Goal: Task Accomplishment & Management: Manage account settings

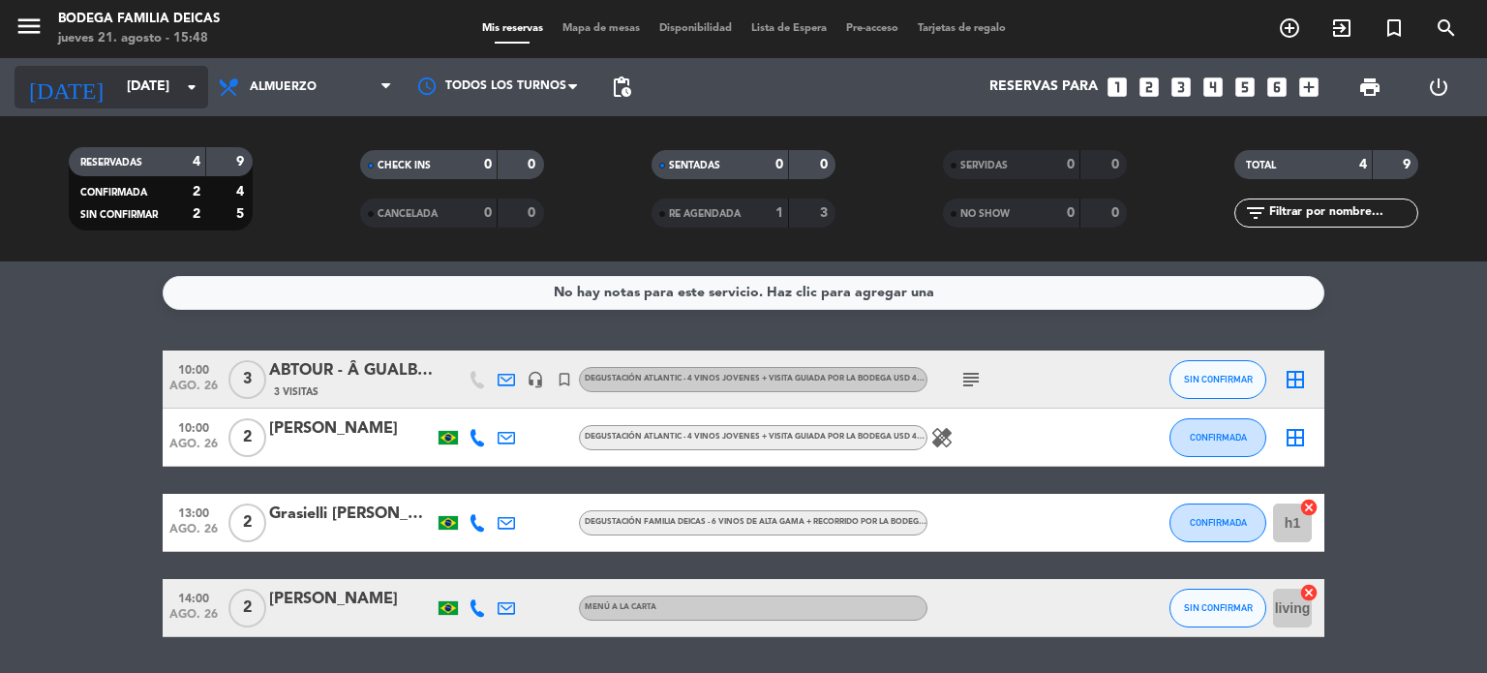
click at [127, 100] on input "[DATE]" at bounding box center [209, 87] width 184 height 35
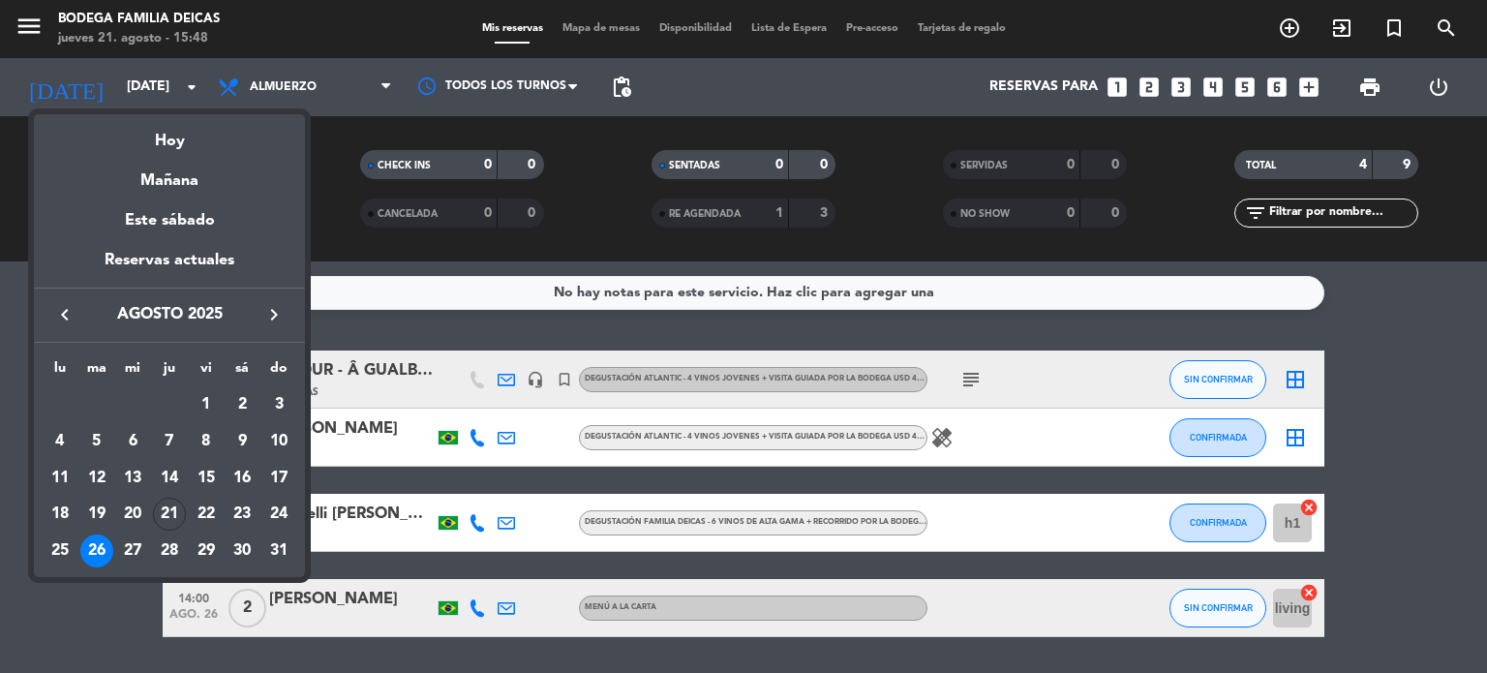
drag, startPoint x: 271, startPoint y: 316, endPoint x: 257, endPoint y: 315, distance: 13.6
click at [267, 315] on icon "keyboard_arrow_right" at bounding box center [273, 314] width 23 height 23
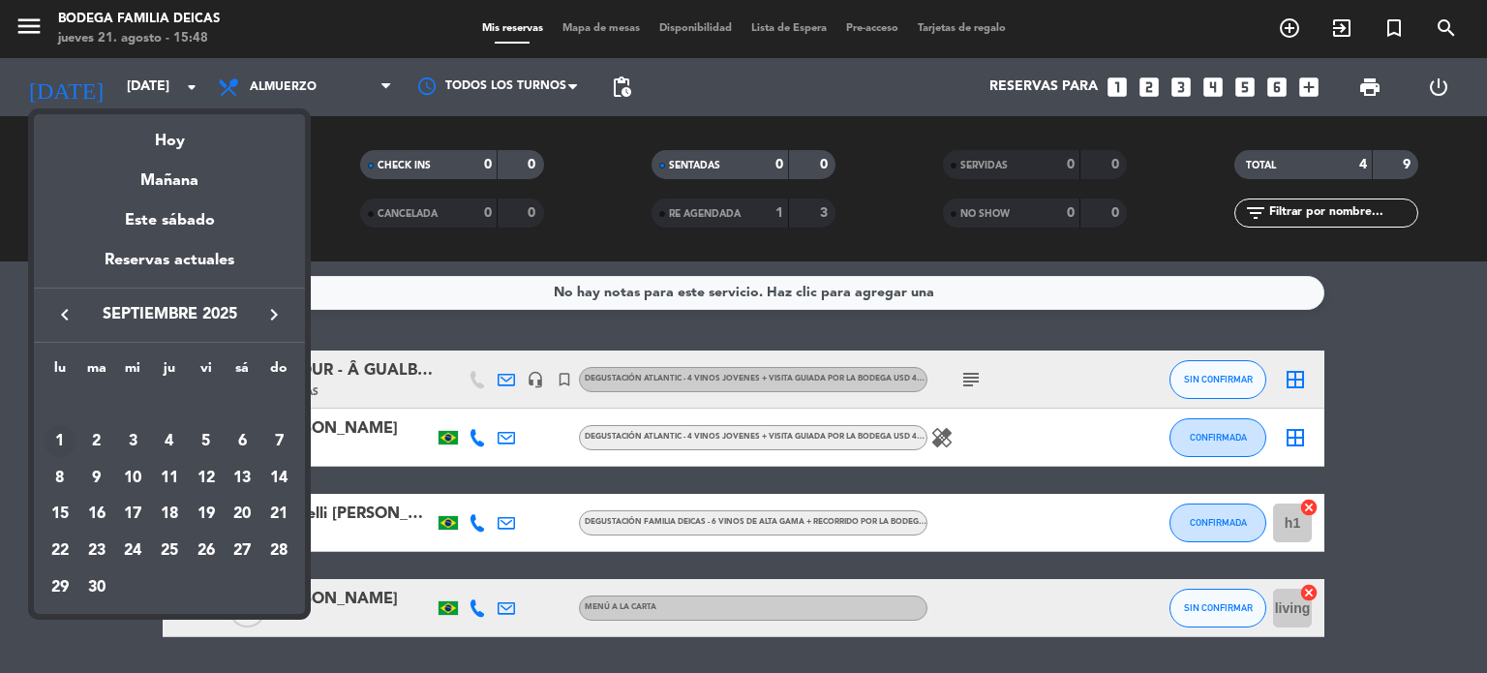
click at [58, 438] on div "1" at bounding box center [60, 441] width 33 height 33
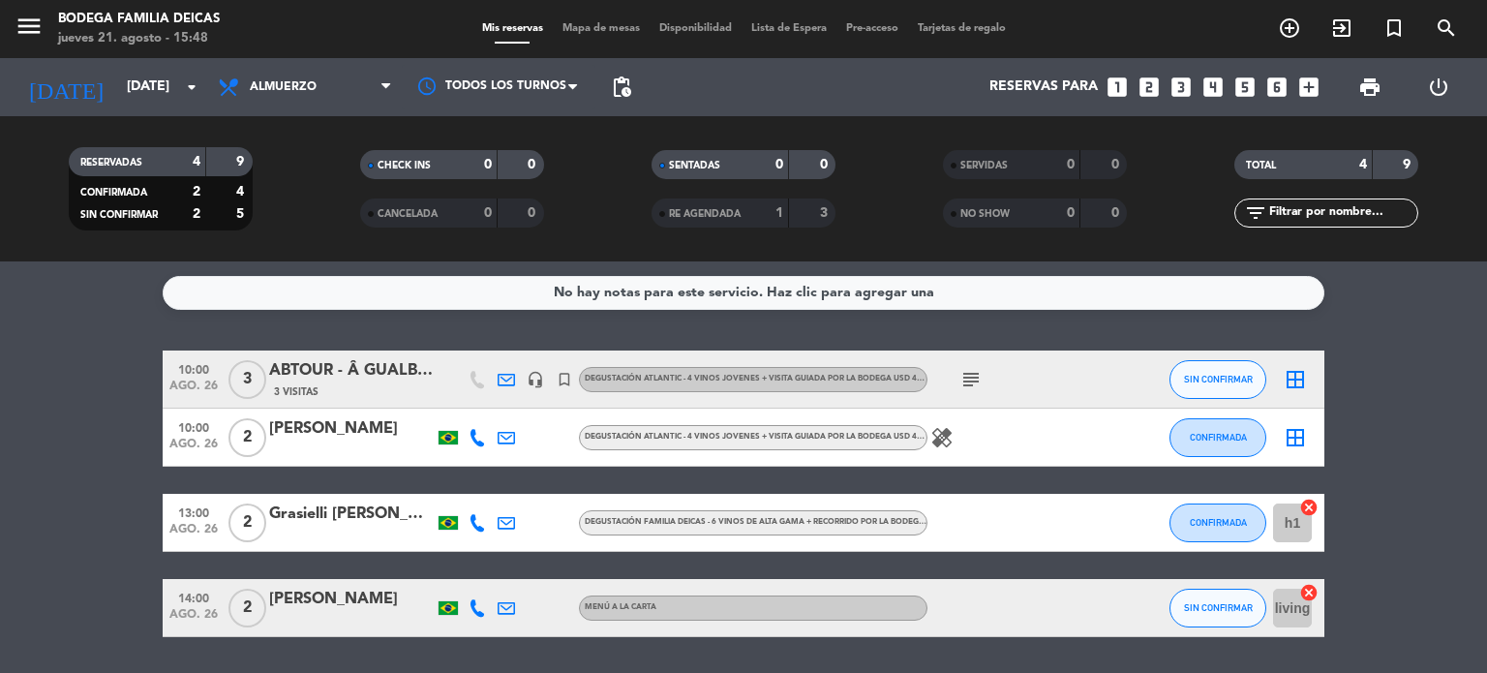
type input "[DATE]"
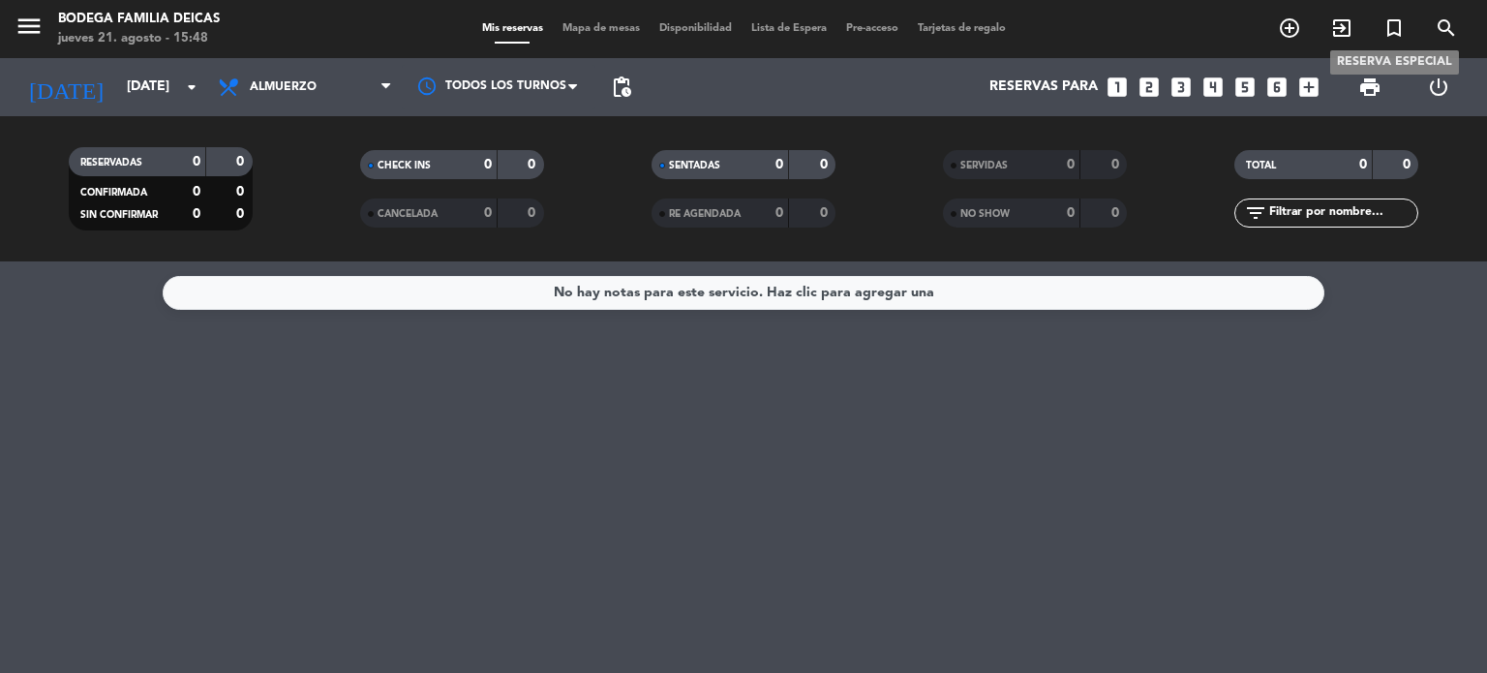
click at [1388, 27] on icon "turned_in_not" at bounding box center [1393, 27] width 23 height 23
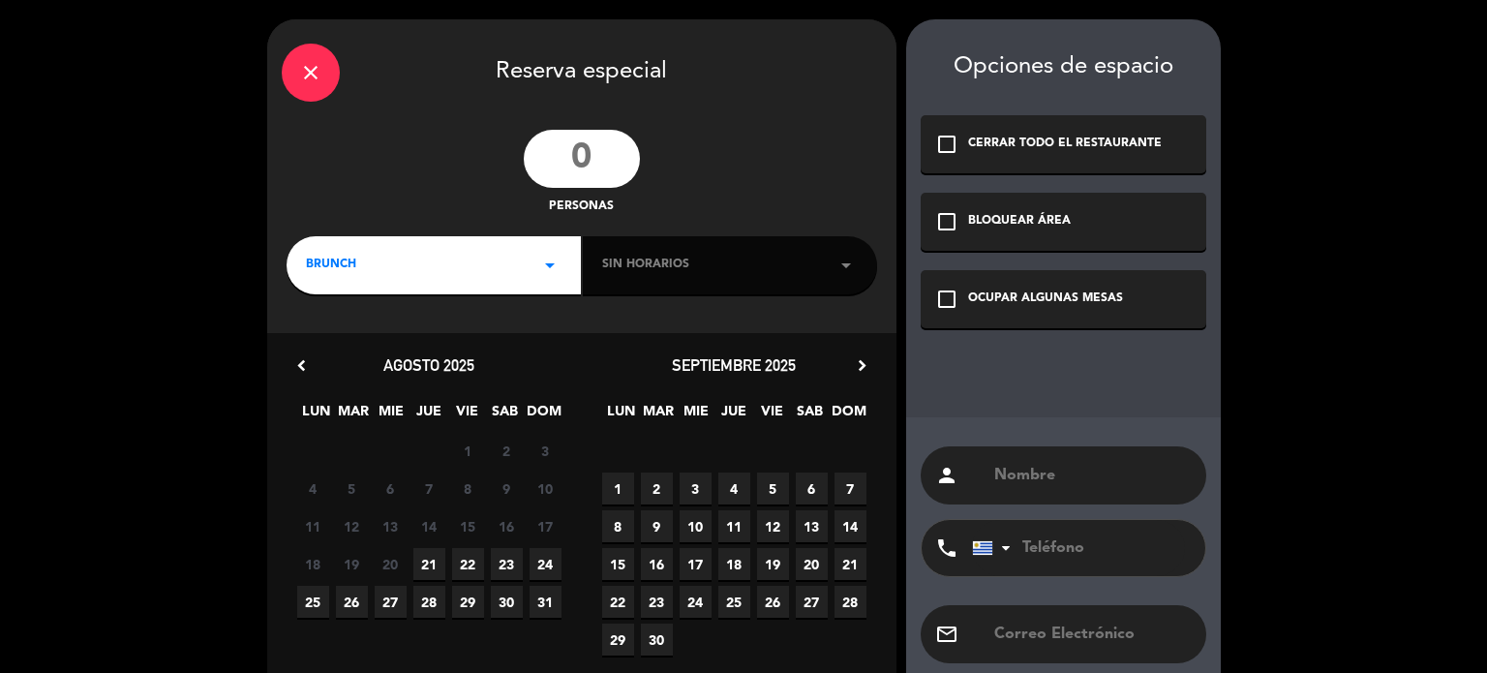
click at [304, 76] on icon "close" at bounding box center [310, 72] width 23 height 23
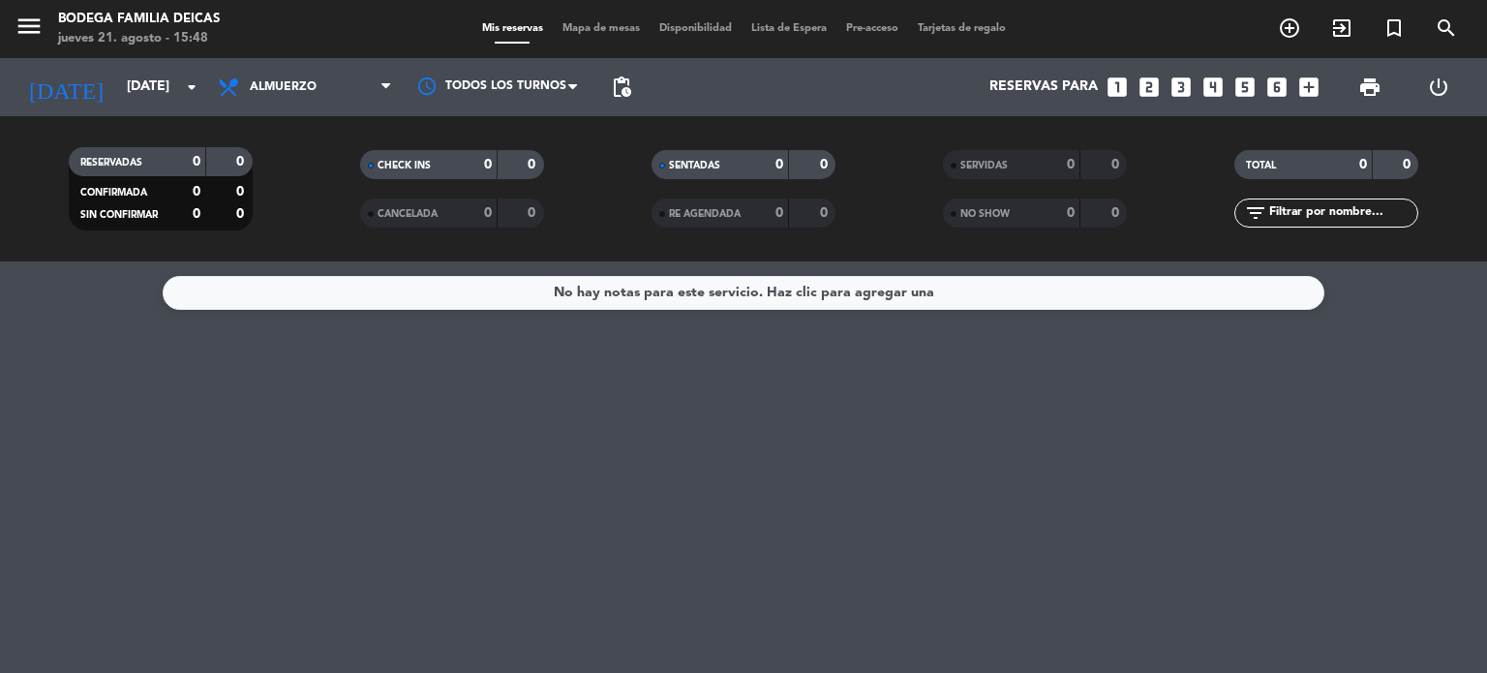
click at [645, 297] on div "No hay notas para este servicio. Haz clic para agregar una" at bounding box center [744, 293] width 380 height 22
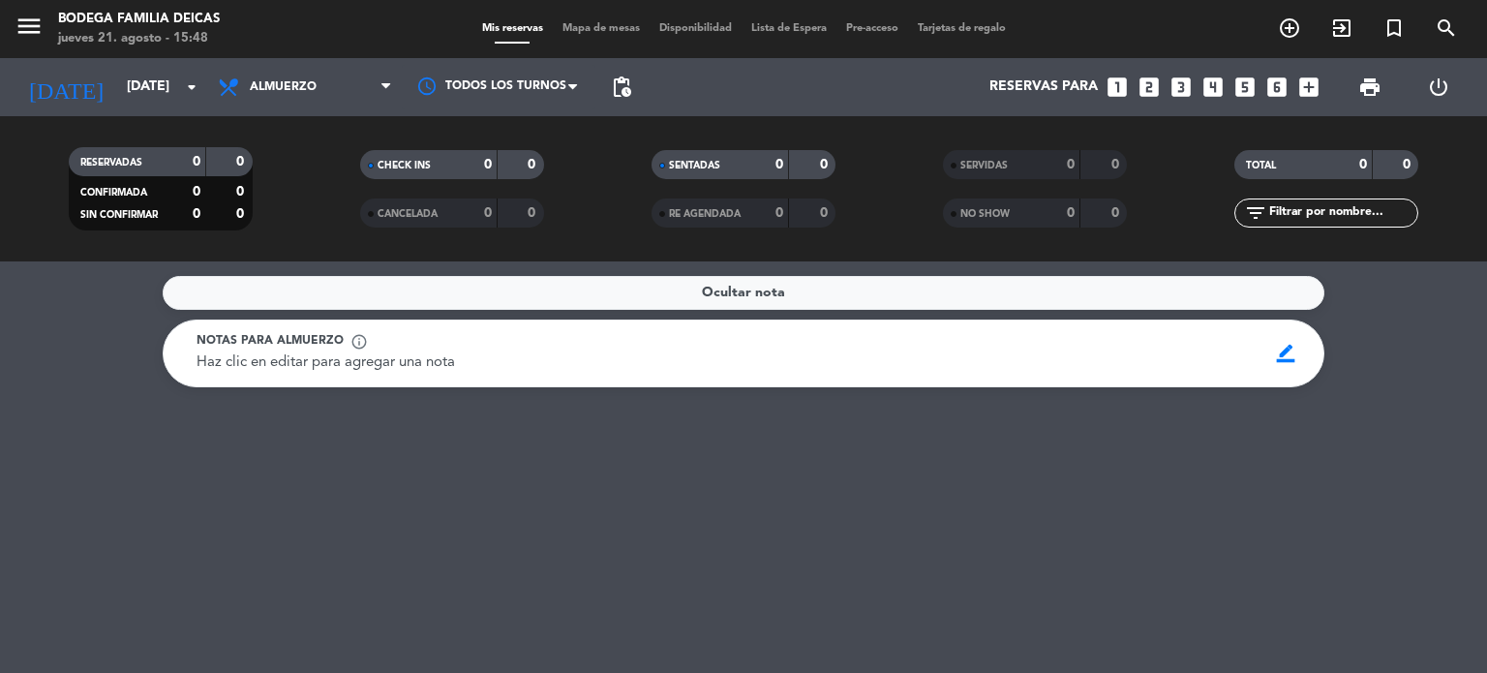
drag, startPoint x: 1283, startPoint y: 351, endPoint x: 1264, endPoint y: 355, distance: 18.8
click at [1278, 351] on span "border_color" at bounding box center [1286, 353] width 38 height 37
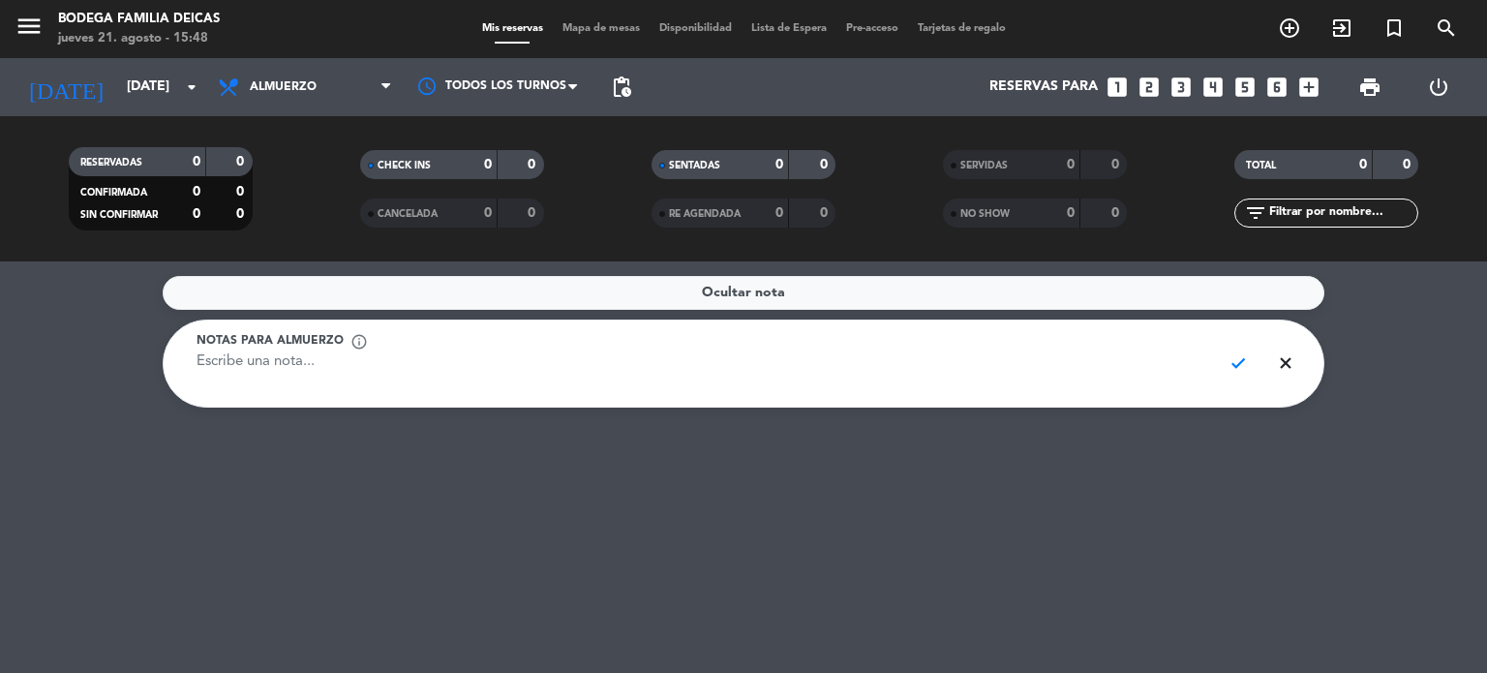
click at [1181, 359] on textarea at bounding box center [701, 373] width 1010 height 44
click at [212, 367] on textarea "REtiran cartel de Santander" at bounding box center [701, 373] width 1010 height 44
type textarea "Retiran cartel de Santander"
click at [1229, 365] on span "check" at bounding box center [1239, 363] width 38 height 37
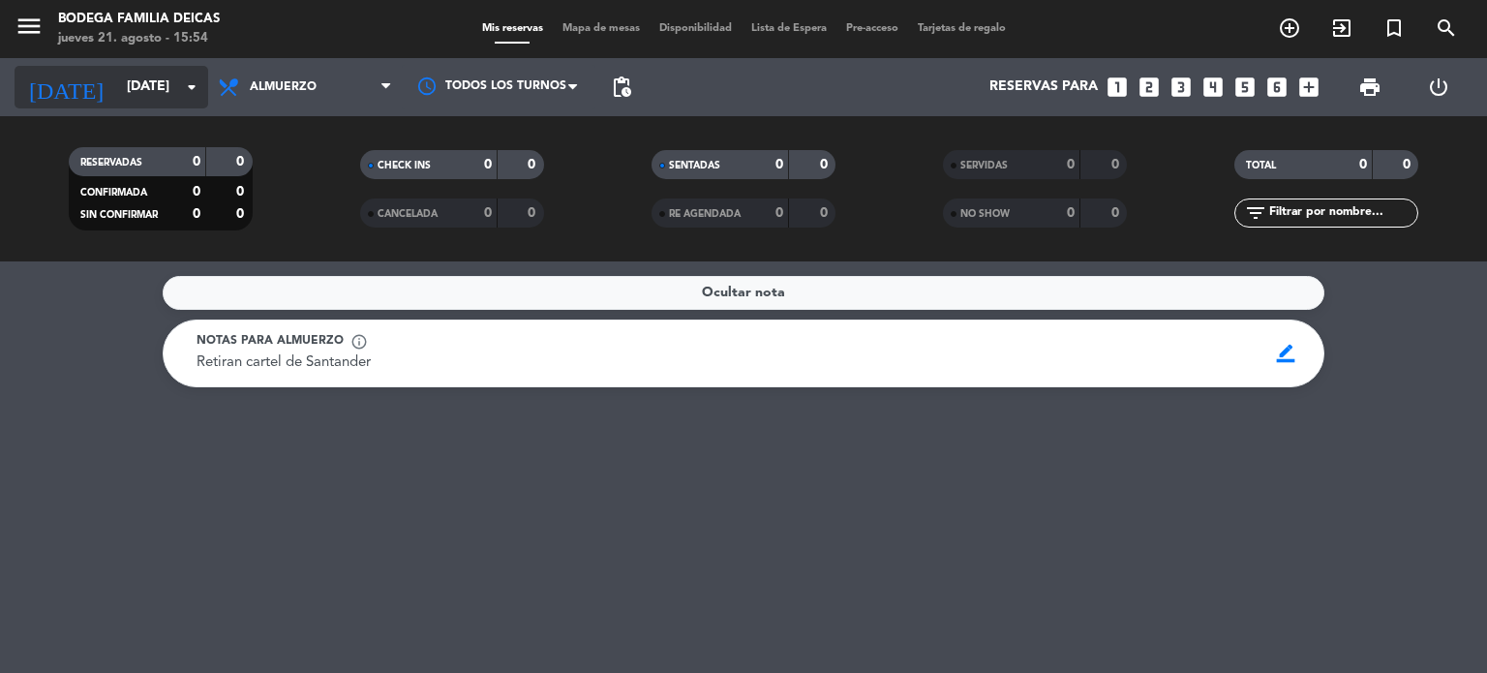
click at [132, 74] on input "[DATE]" at bounding box center [209, 87] width 184 height 35
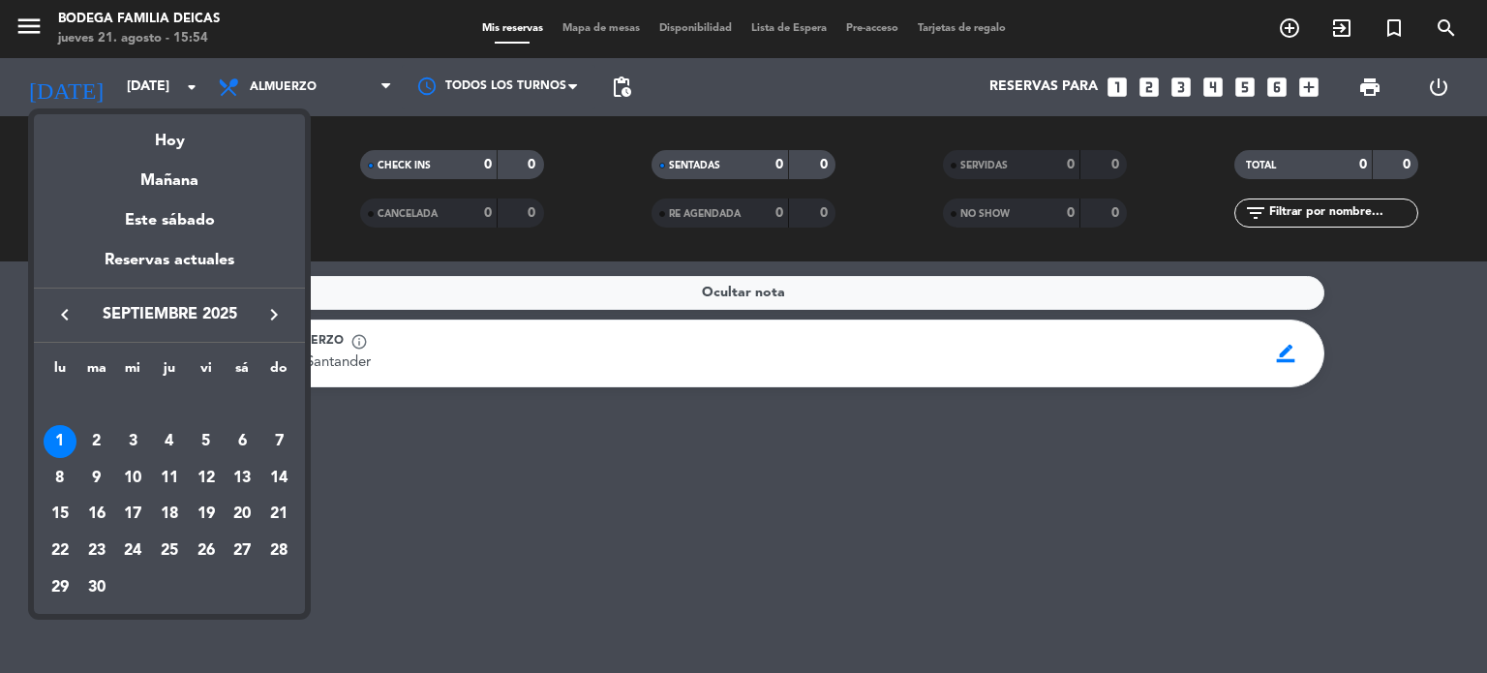
click at [268, 309] on icon "keyboard_arrow_right" at bounding box center [273, 314] width 23 height 23
click at [53, 551] on div "24" at bounding box center [60, 550] width 33 height 33
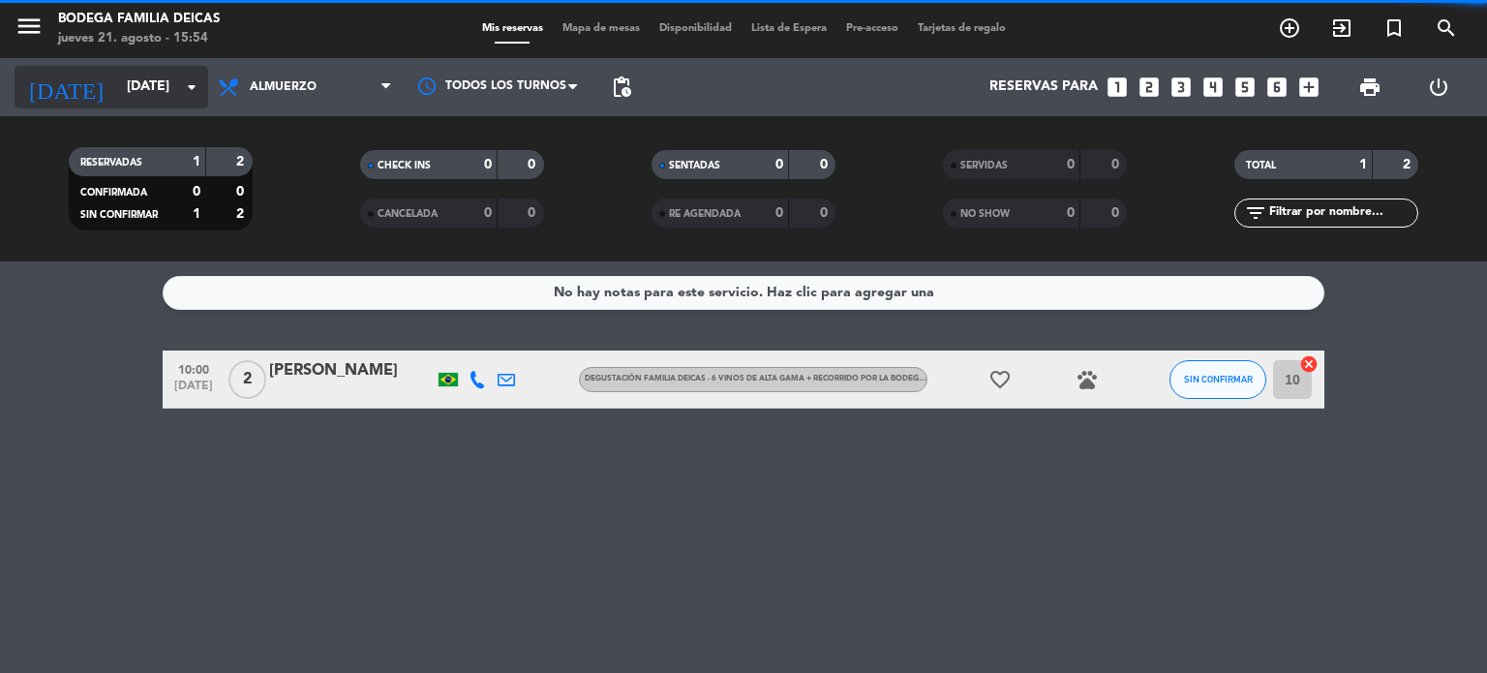
click at [130, 92] on input "[DATE]" at bounding box center [209, 87] width 184 height 35
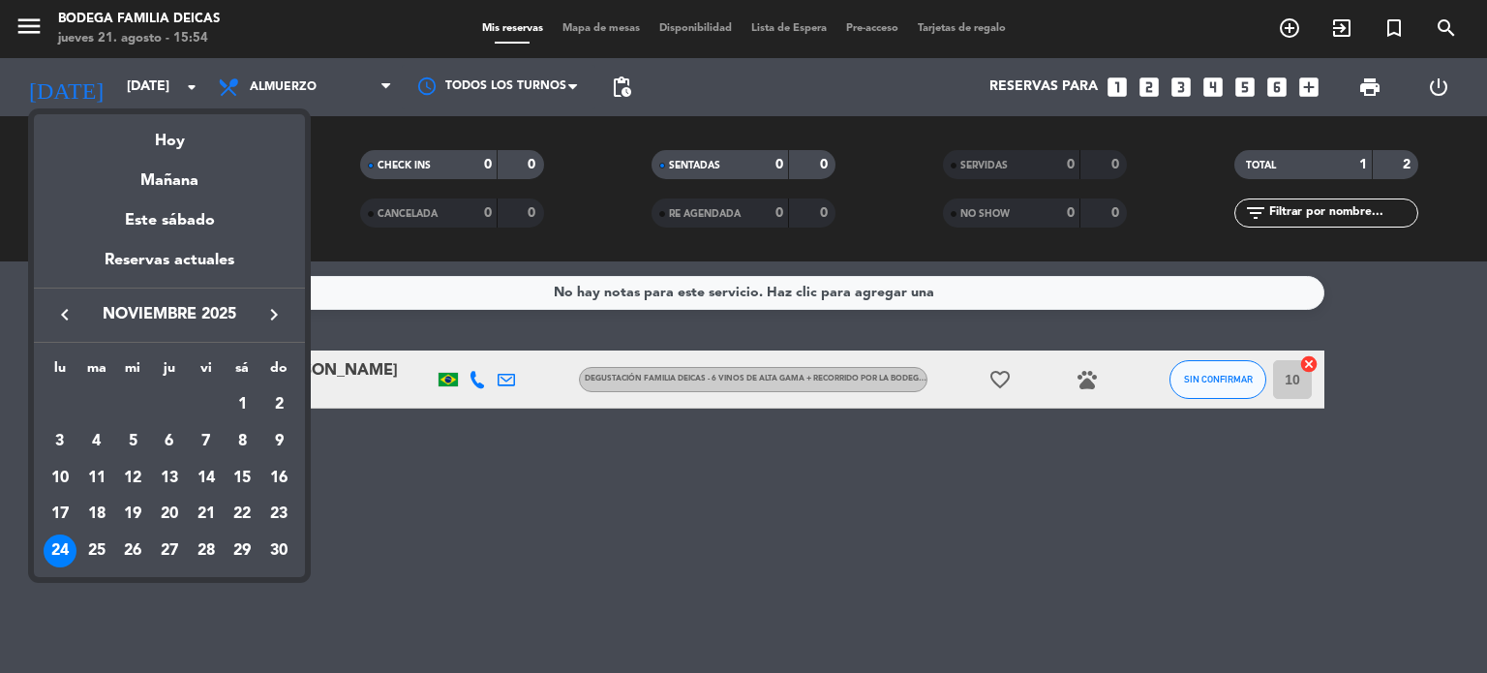
click at [97, 551] on div "25" at bounding box center [96, 550] width 33 height 33
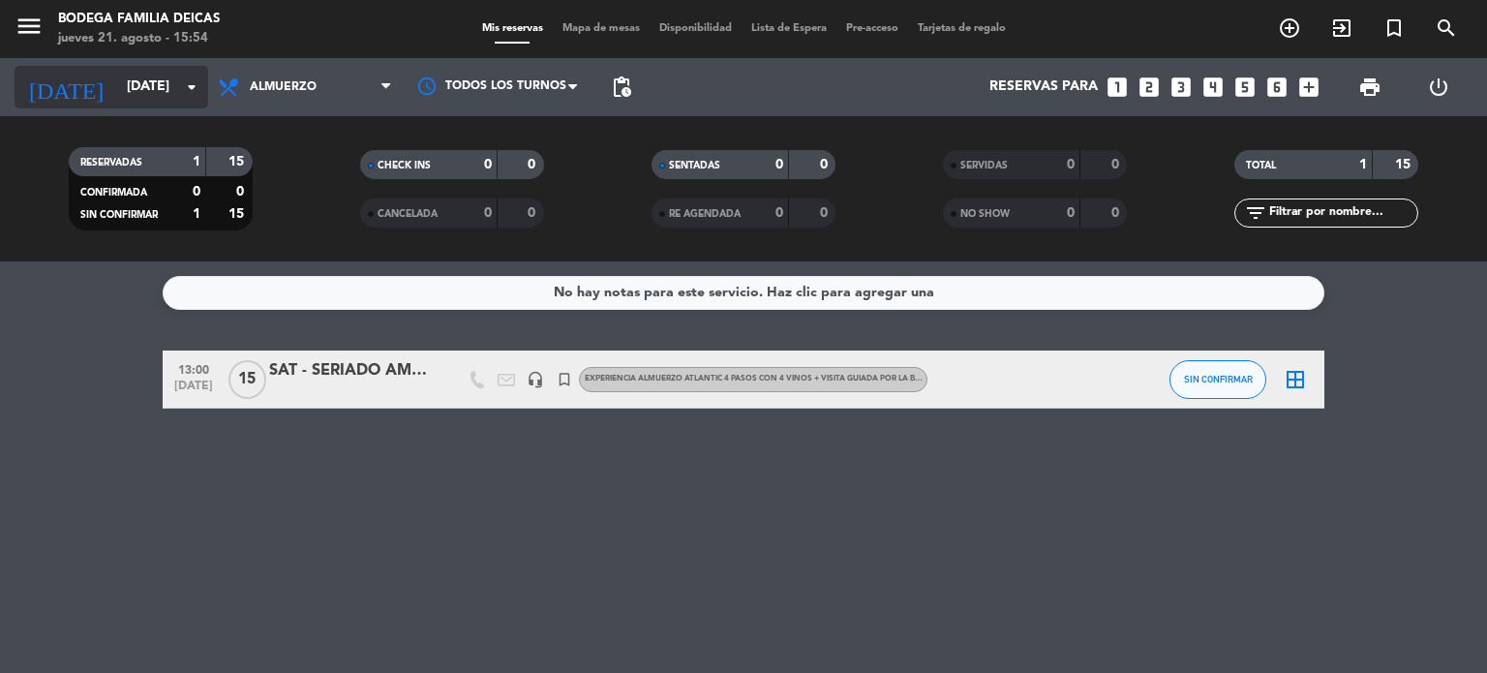
click at [117, 90] on input "[DATE]" at bounding box center [209, 87] width 184 height 35
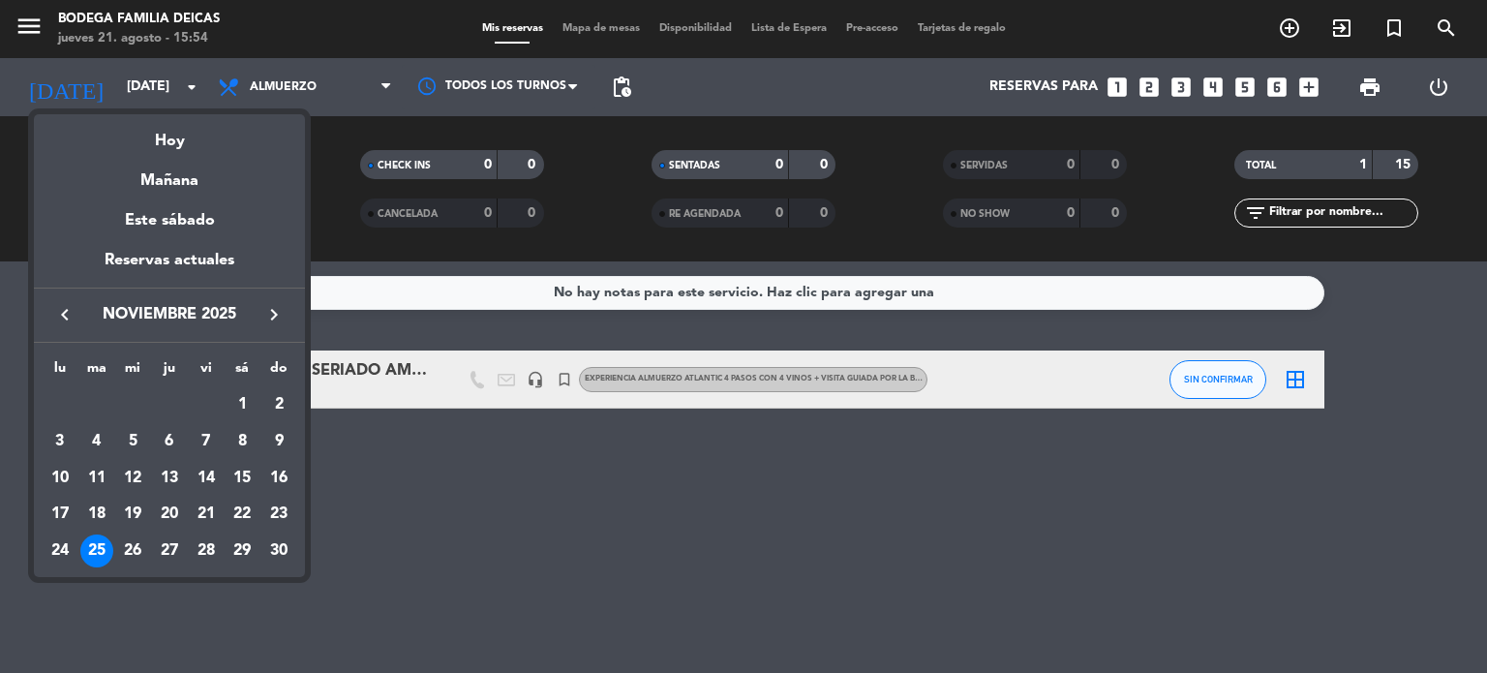
click at [443, 494] on div at bounding box center [743, 336] width 1487 height 673
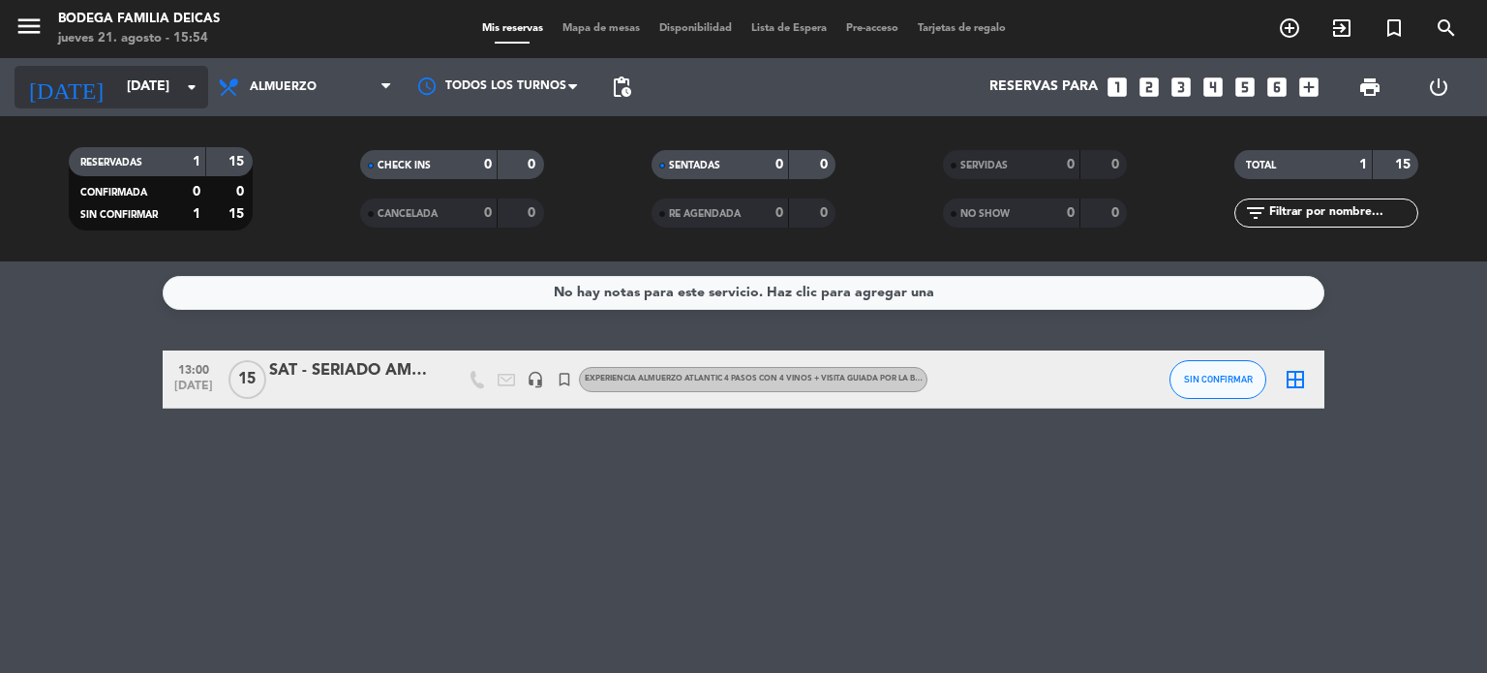
click at [117, 86] on input "[DATE]" at bounding box center [209, 87] width 184 height 35
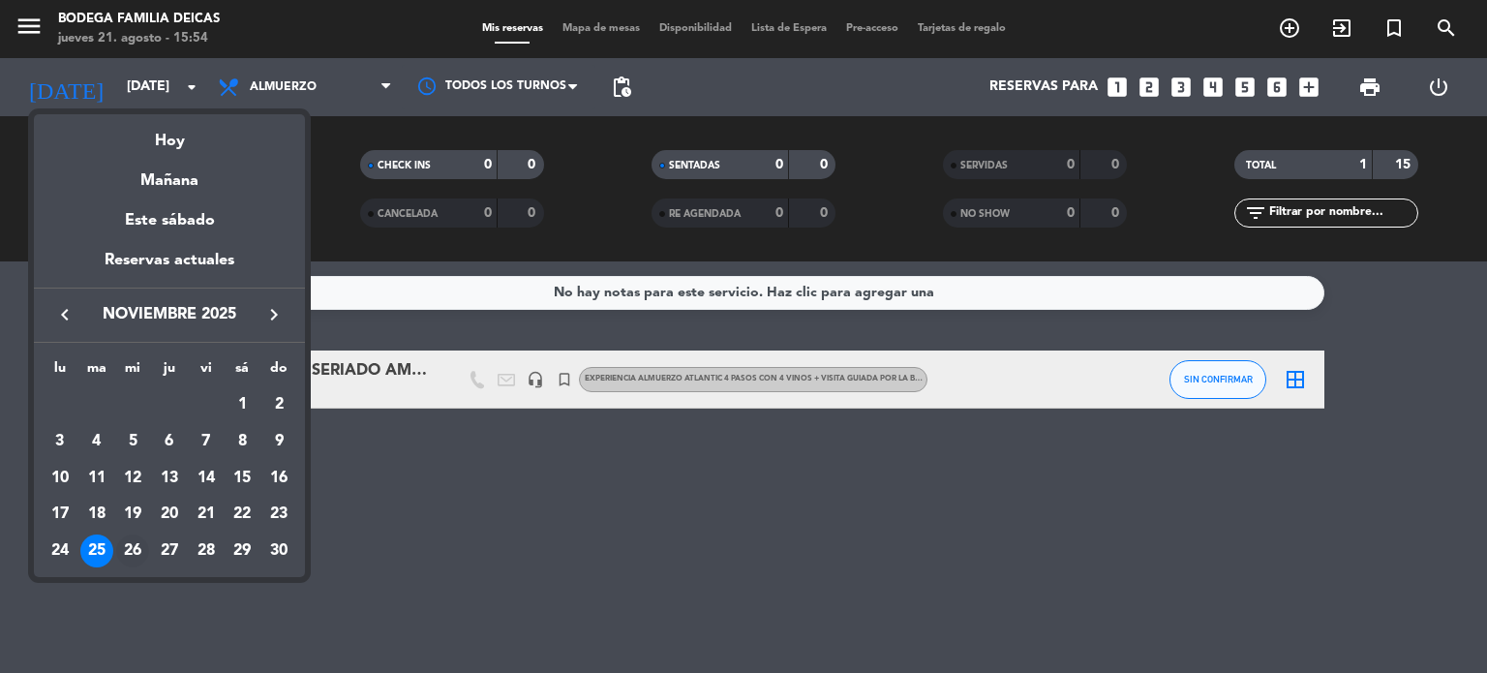
click at [135, 553] on div "26" at bounding box center [132, 550] width 33 height 33
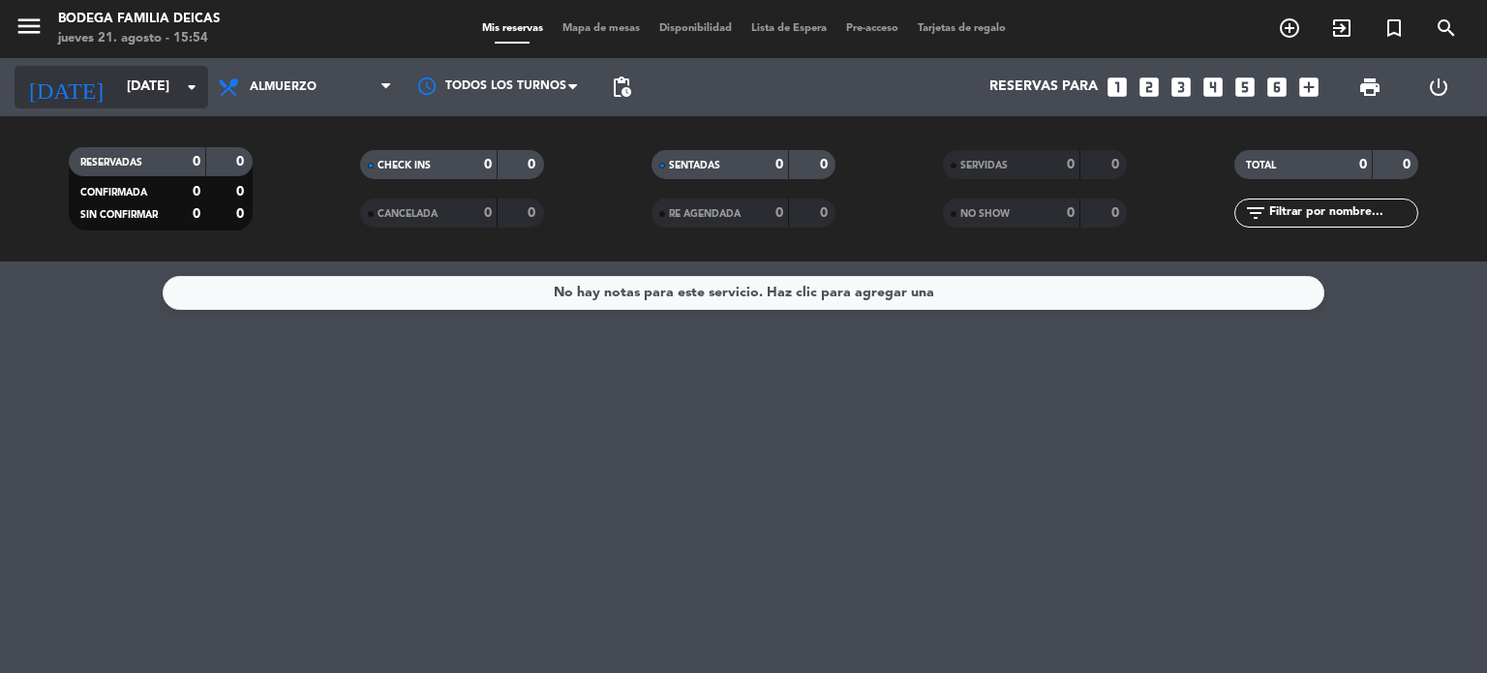
click at [128, 94] on input "[DATE]" at bounding box center [209, 87] width 184 height 35
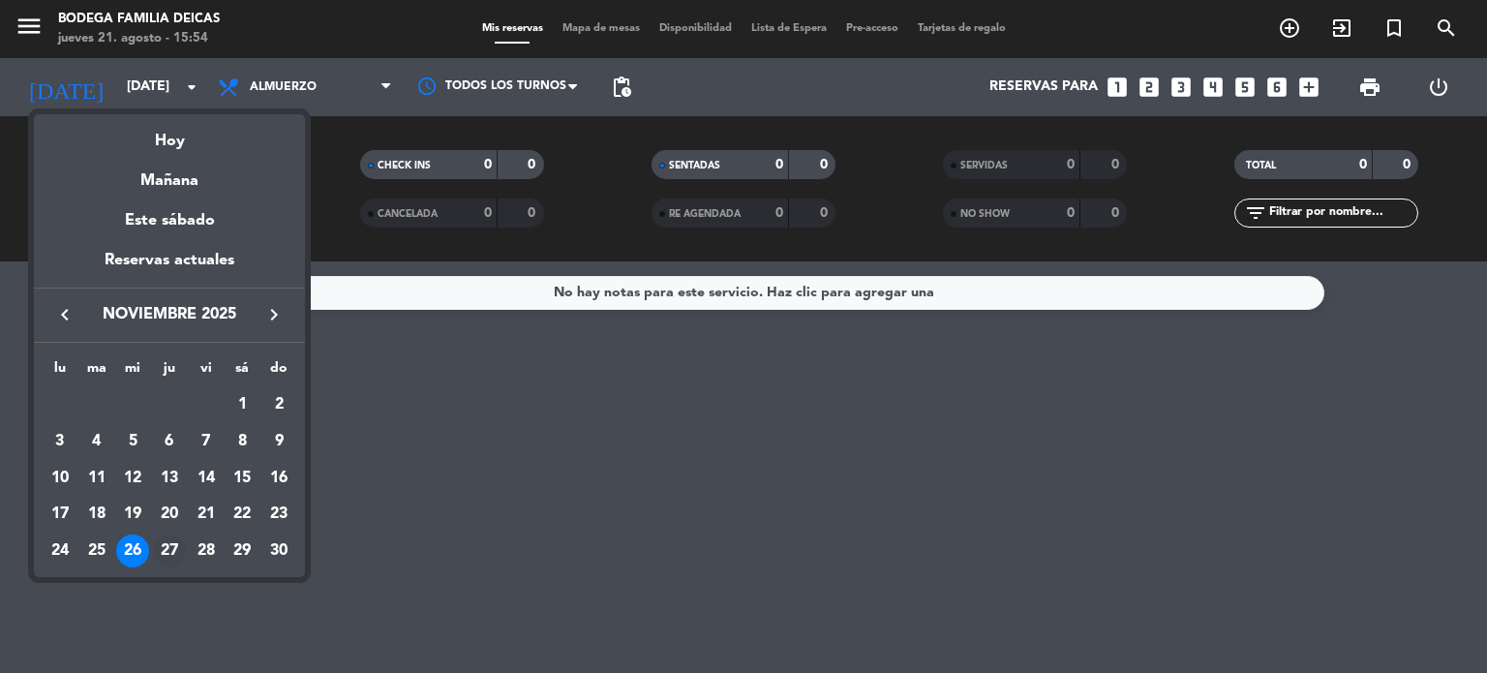
click at [172, 548] on div "27" at bounding box center [169, 550] width 33 height 33
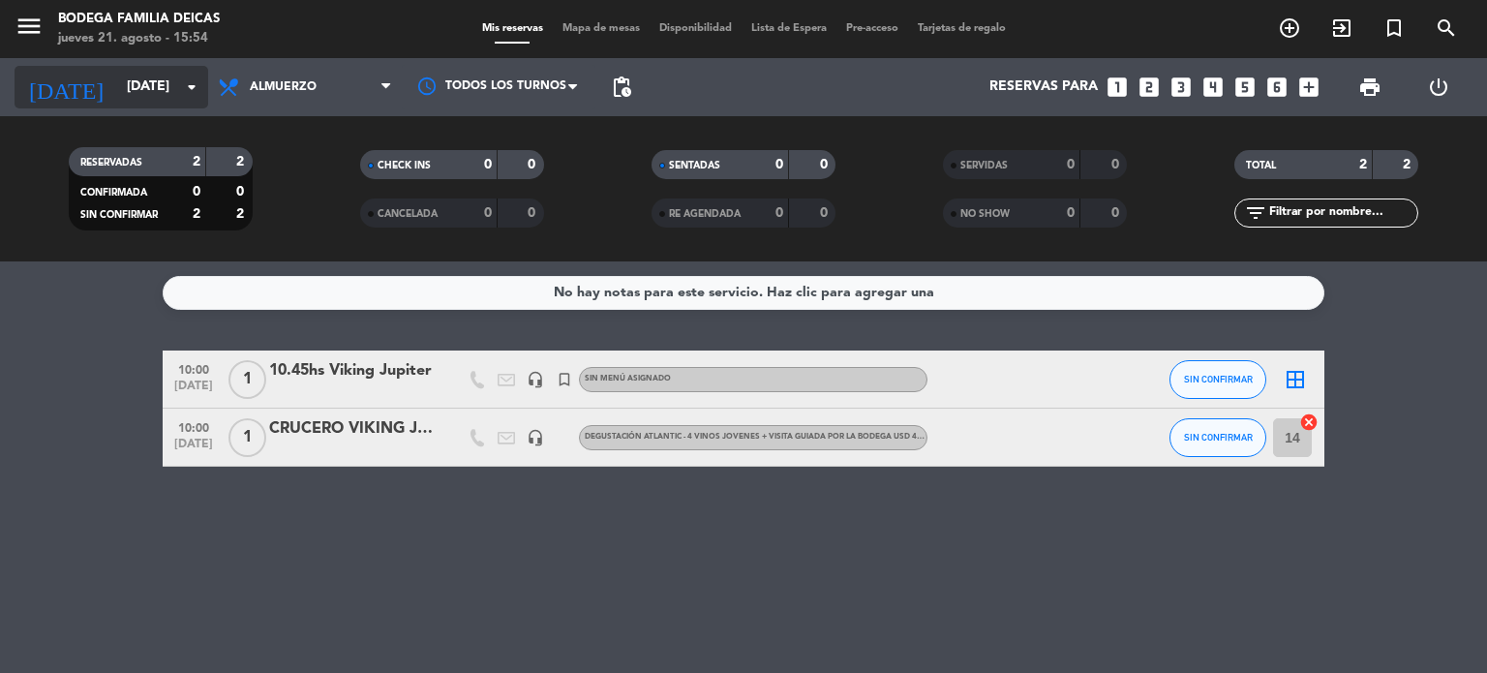
click at [117, 96] on input "[DATE]" at bounding box center [209, 87] width 184 height 35
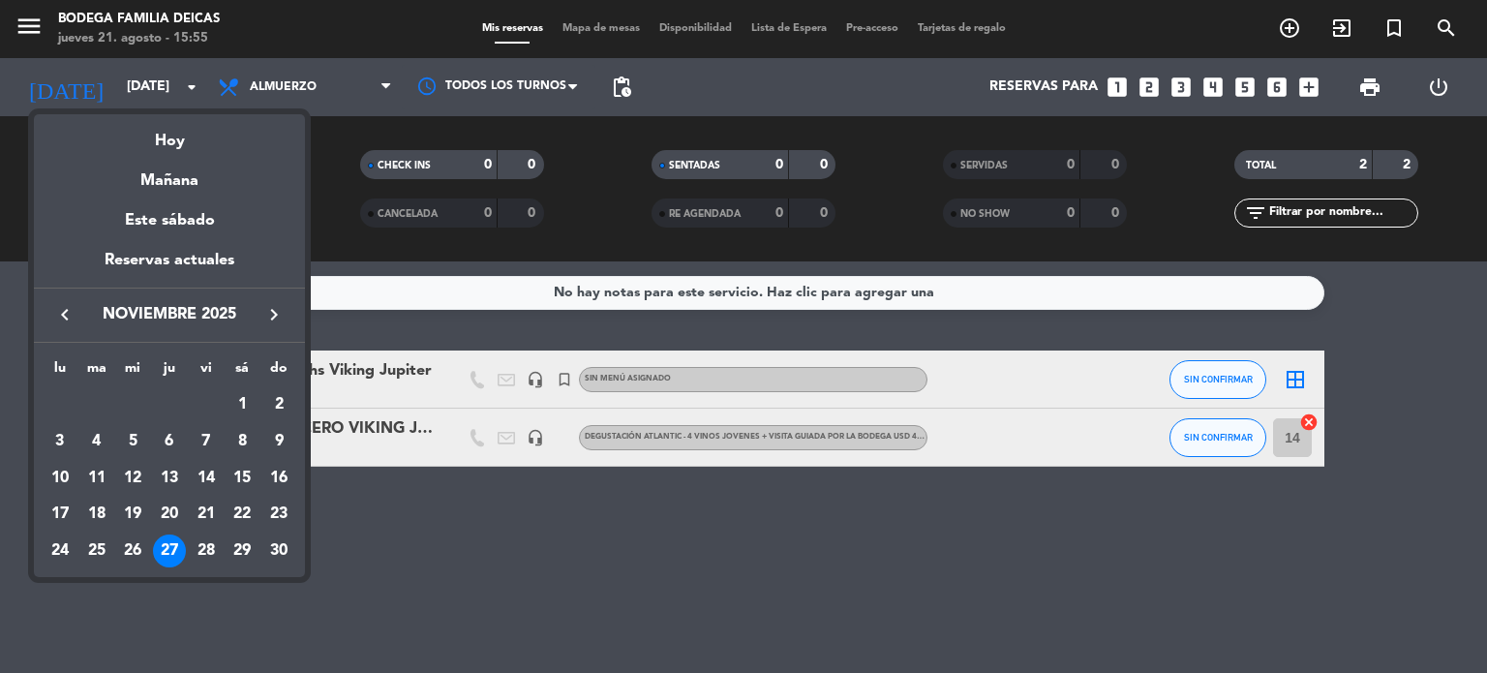
click at [559, 595] on div at bounding box center [743, 336] width 1487 height 673
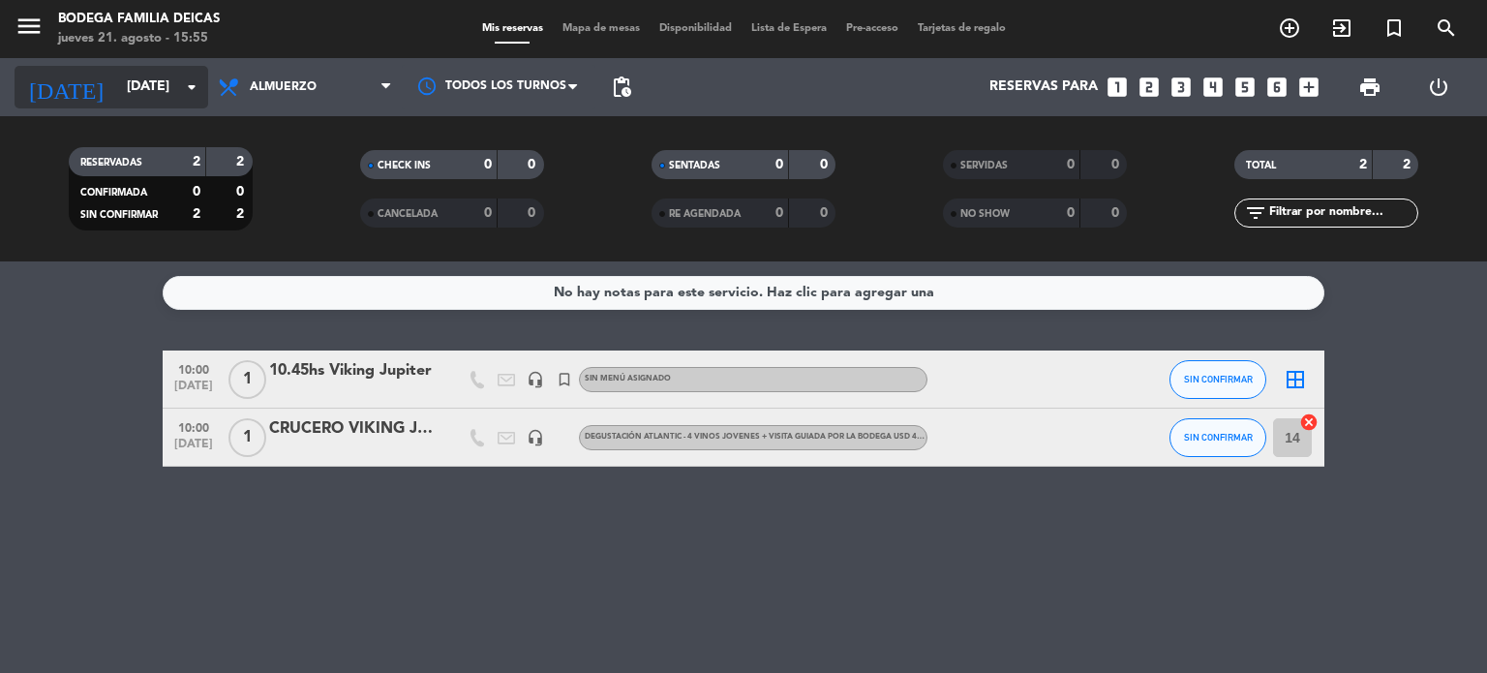
click at [117, 91] on input "[DATE]" at bounding box center [209, 87] width 184 height 35
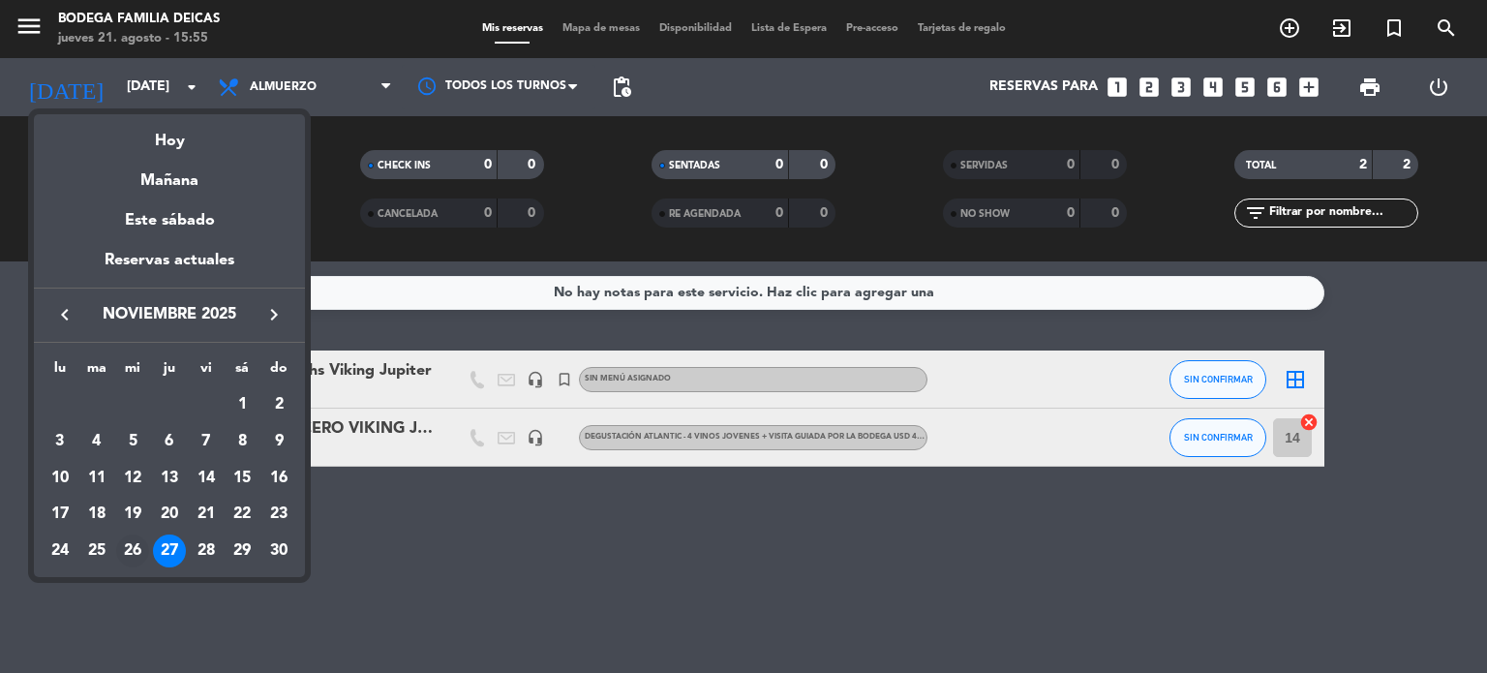
click at [133, 543] on div "26" at bounding box center [132, 550] width 33 height 33
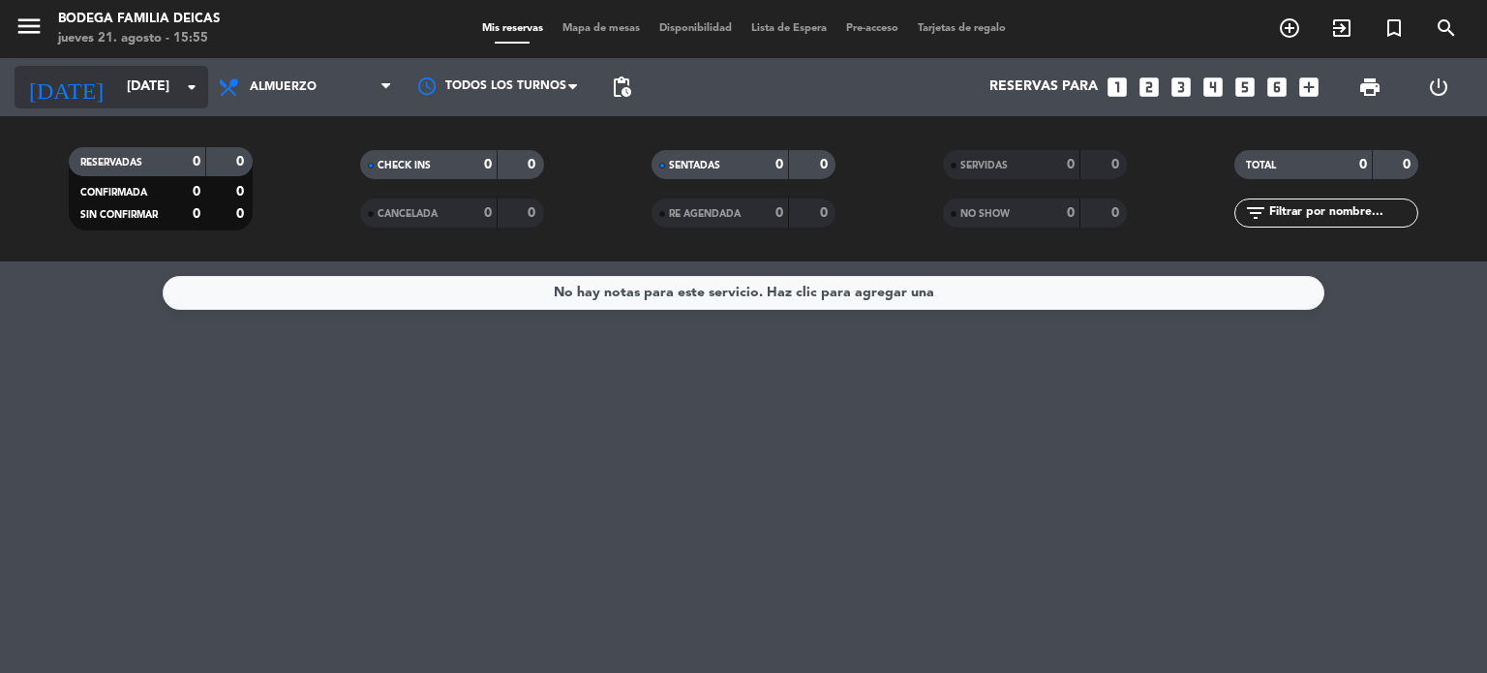
click at [141, 89] on input "[DATE]" at bounding box center [209, 87] width 184 height 35
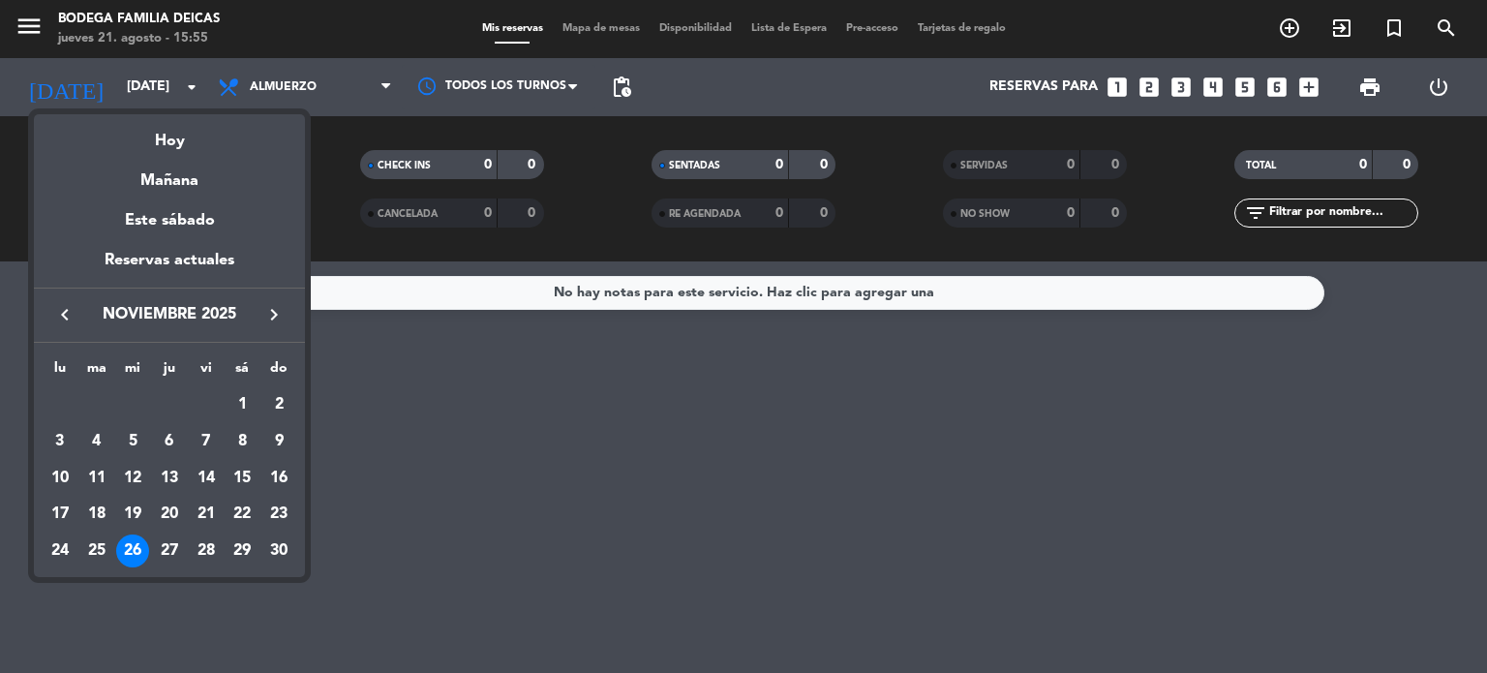
click at [270, 316] on icon "keyboard_arrow_right" at bounding box center [273, 314] width 23 height 23
click at [136, 436] on div "3" at bounding box center [132, 441] width 33 height 33
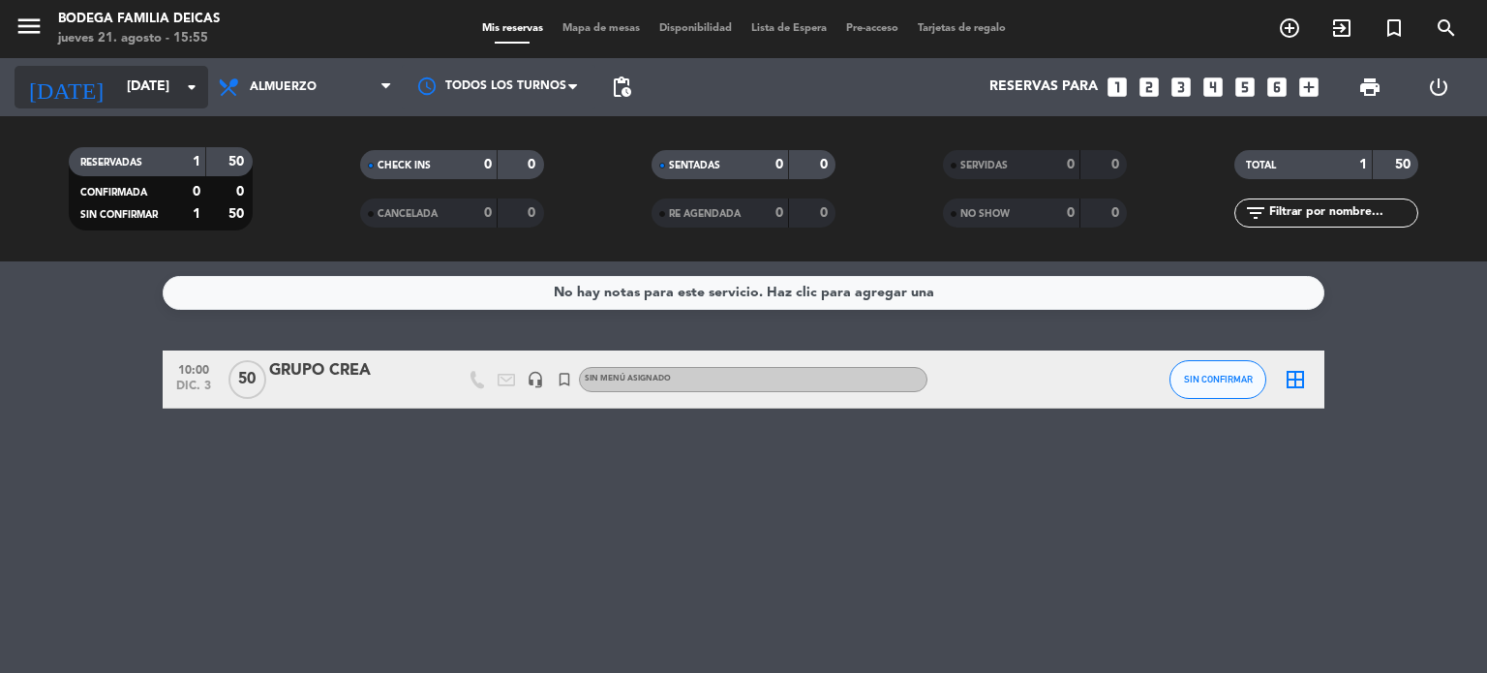
click at [117, 90] on input "[DATE]" at bounding box center [209, 87] width 184 height 35
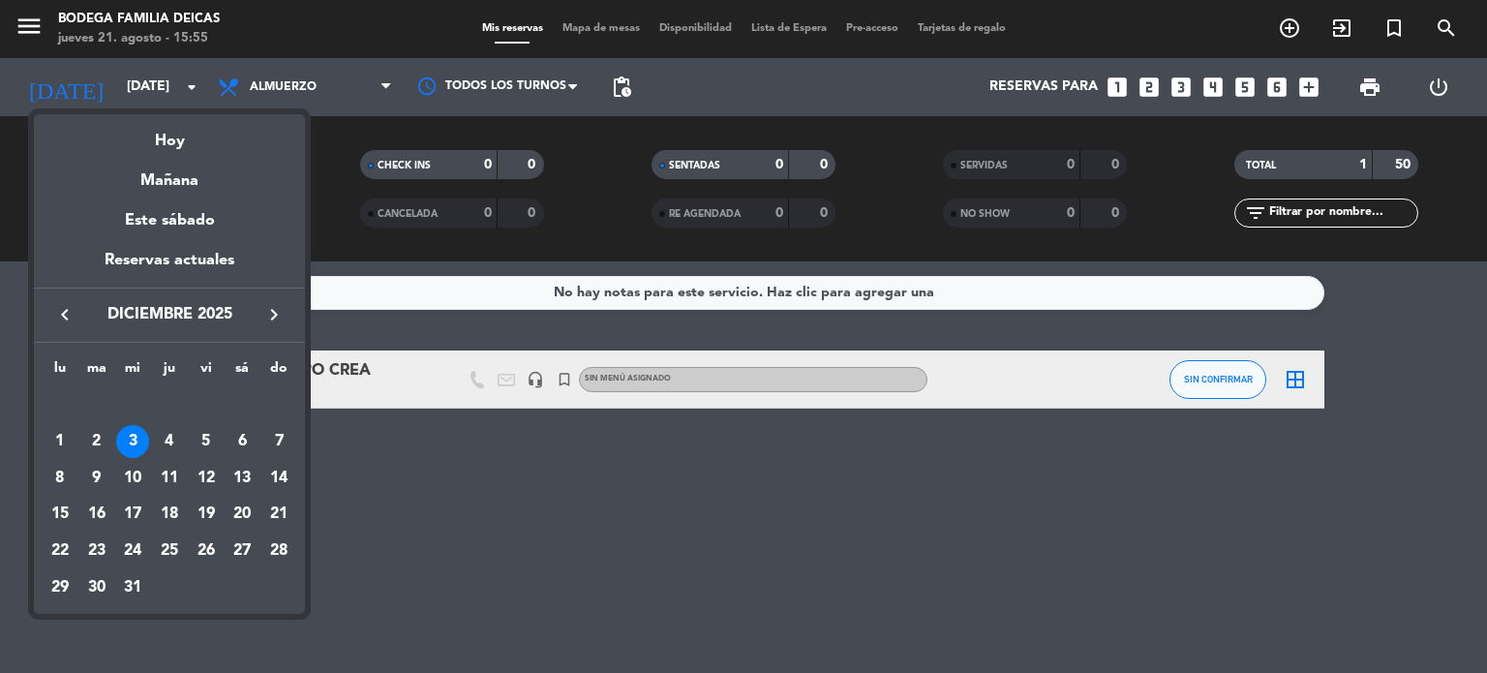
click at [174, 439] on div "4" at bounding box center [169, 441] width 33 height 33
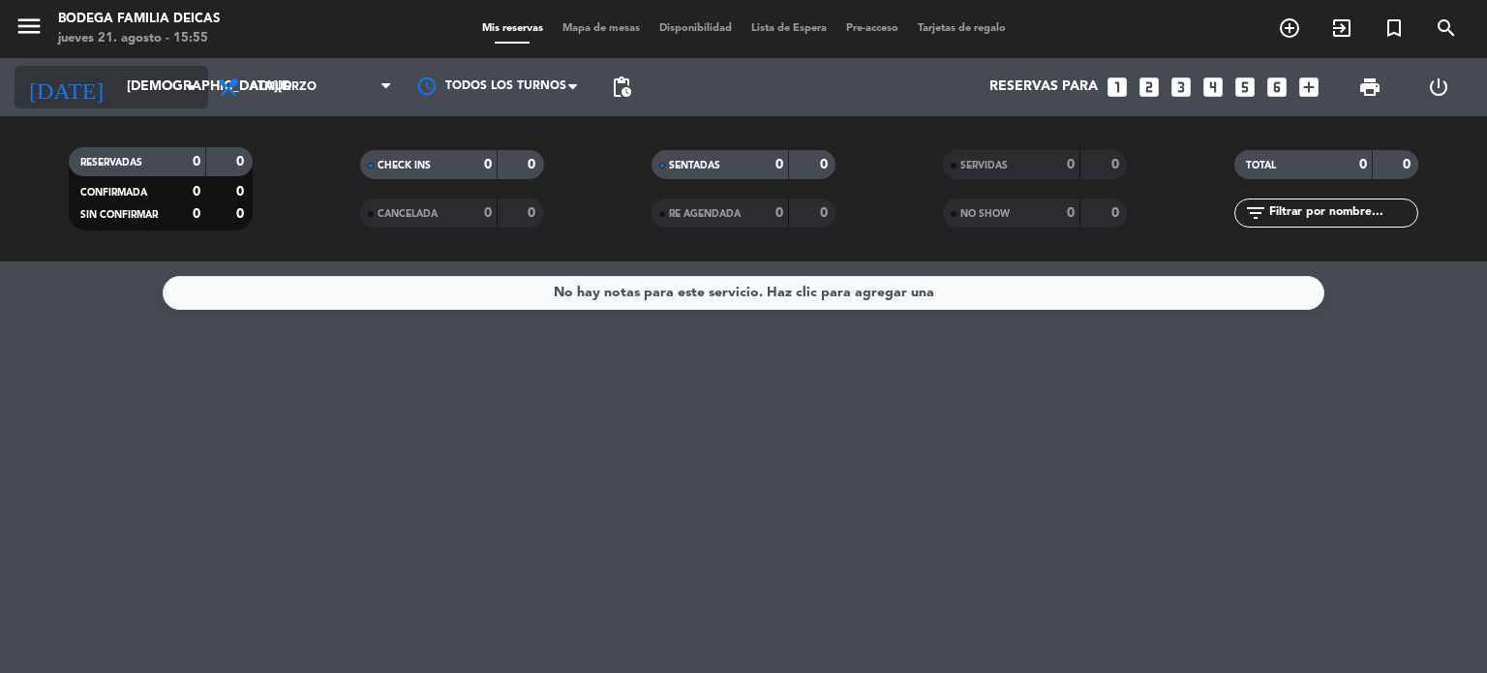
click at [124, 98] on input "[DEMOGRAPHIC_DATA][DATE]" at bounding box center [209, 87] width 184 height 35
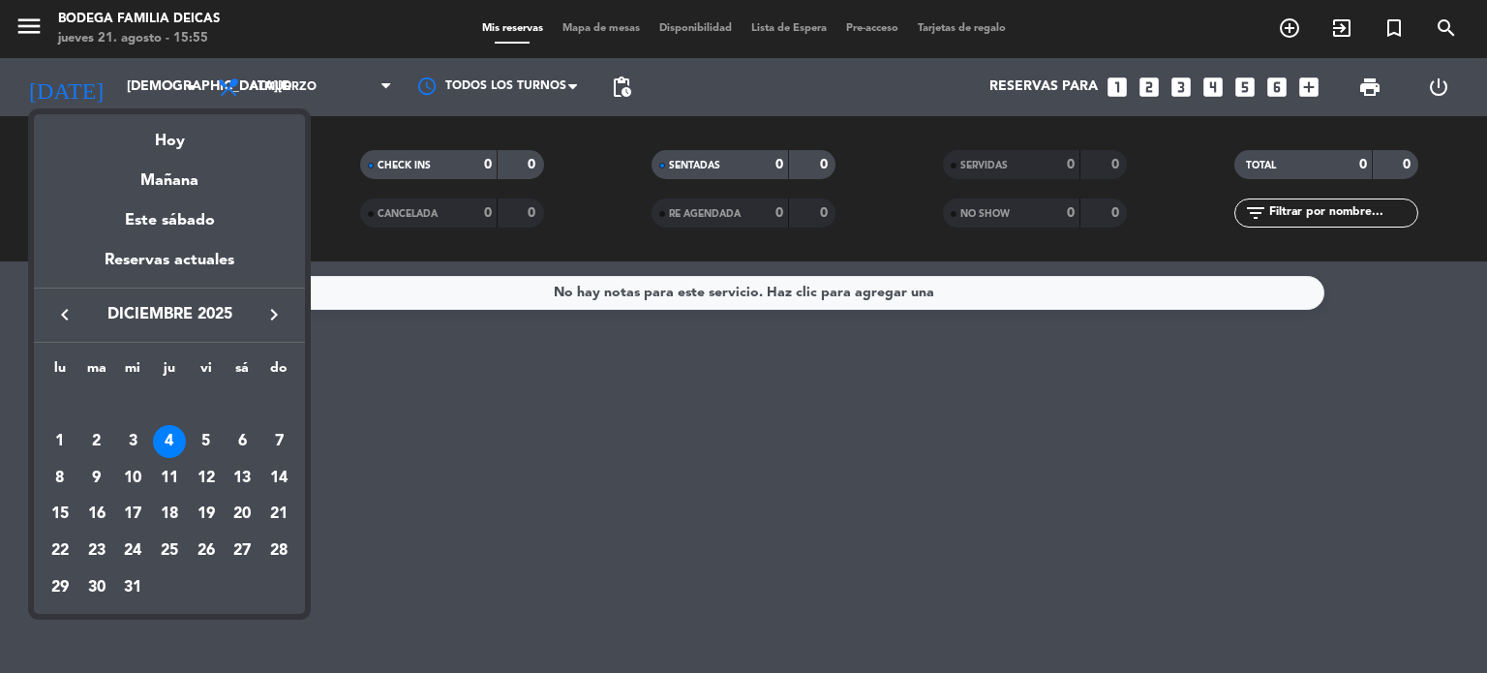
click at [209, 442] on div "5" at bounding box center [206, 441] width 33 height 33
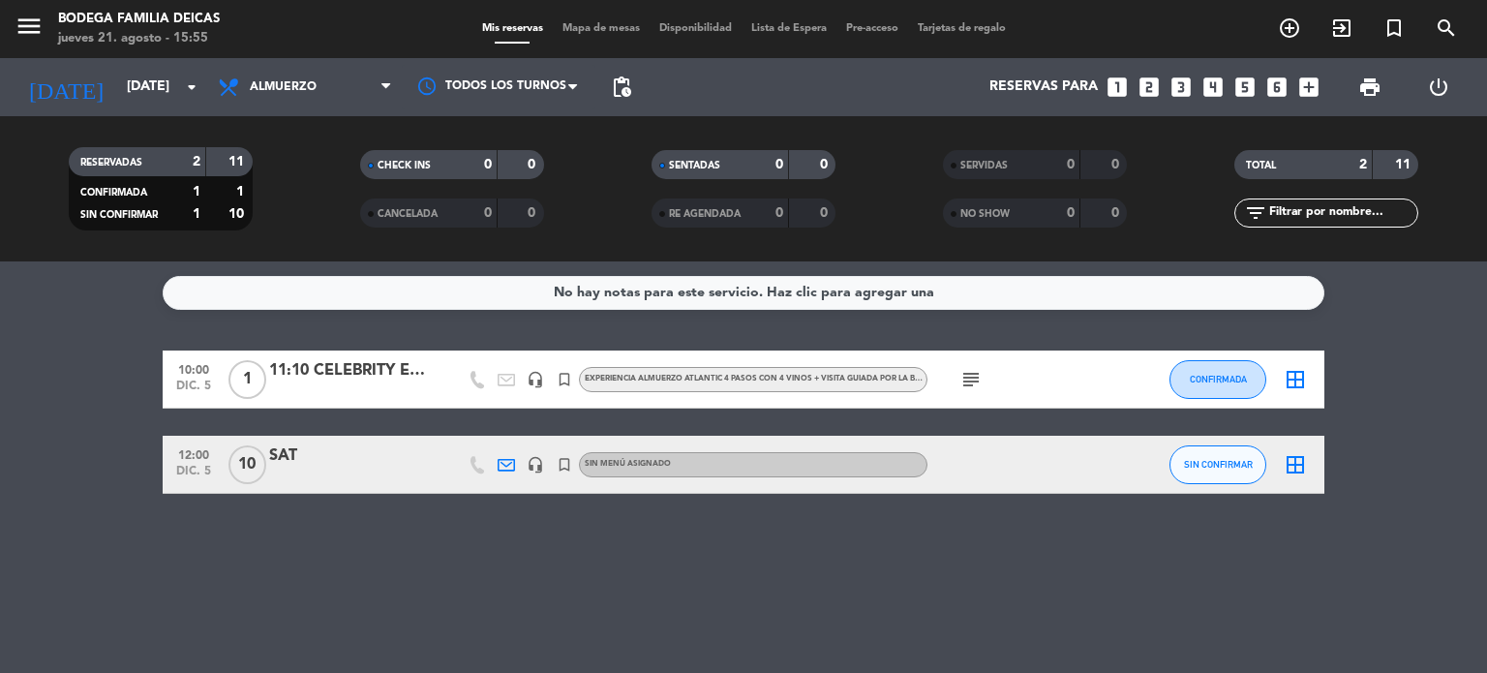
click at [306, 597] on div "No hay notas para este servicio. Haz clic para agregar una 10:00 [DATE] 1 11:10…" at bounding box center [743, 466] width 1487 height 411
click at [120, 79] on input "[DATE]" at bounding box center [209, 87] width 184 height 35
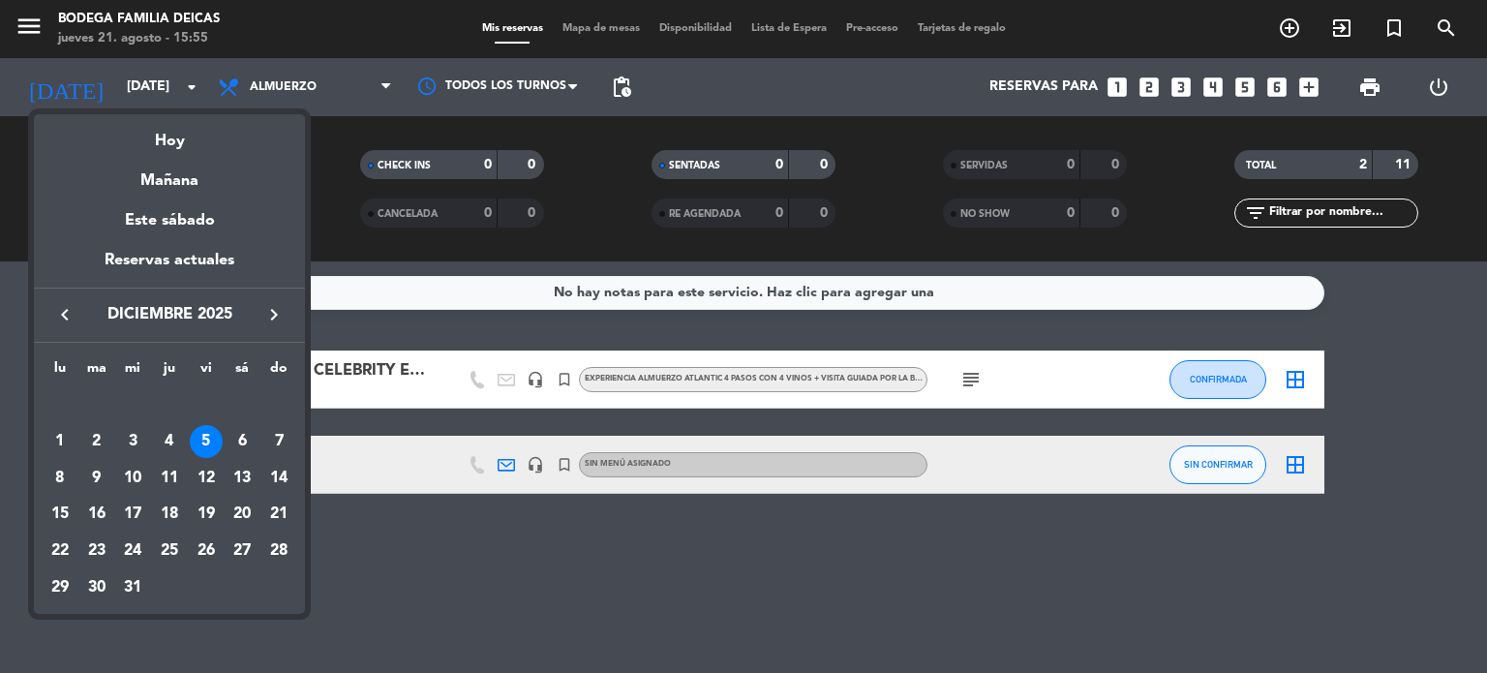
click at [64, 317] on icon "keyboard_arrow_left" at bounding box center [64, 314] width 23 height 23
click at [131, 511] on div "19" at bounding box center [132, 514] width 33 height 33
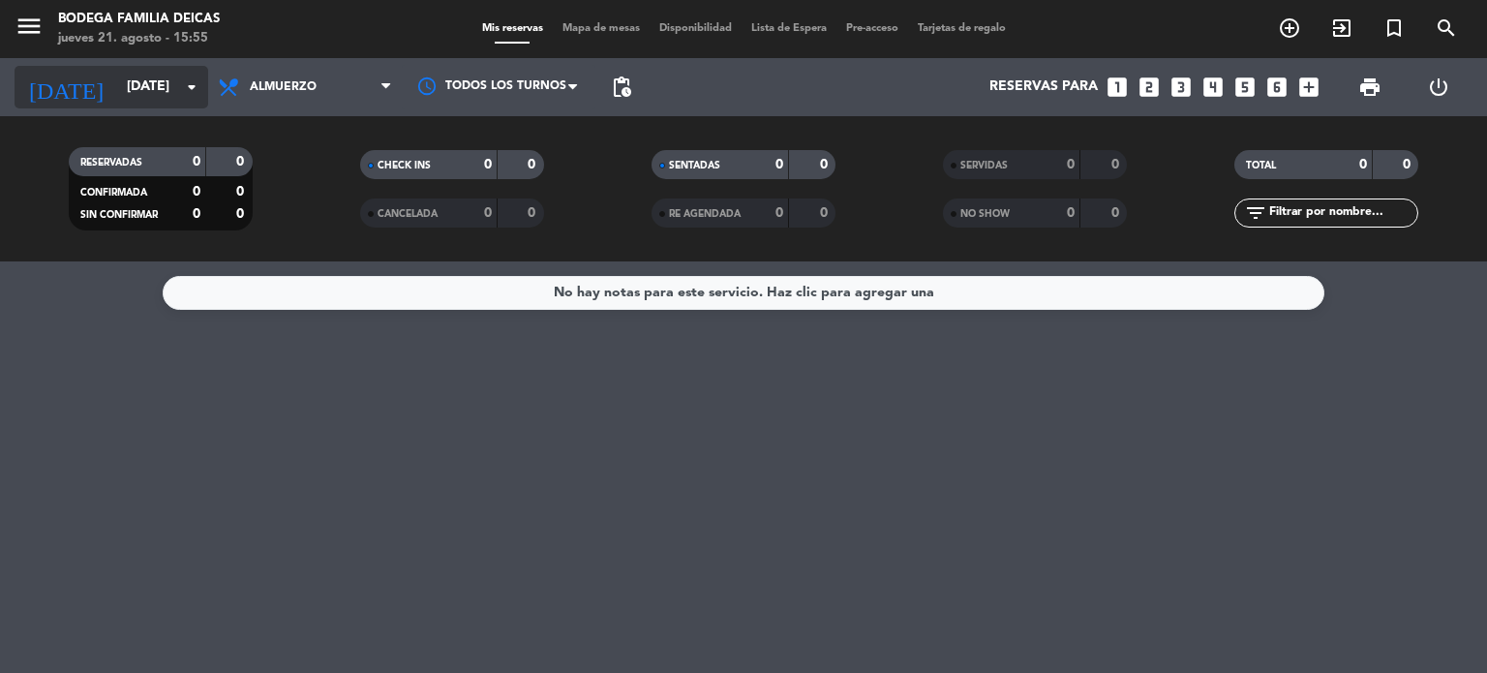
click at [135, 90] on input "[DATE]" at bounding box center [209, 87] width 184 height 35
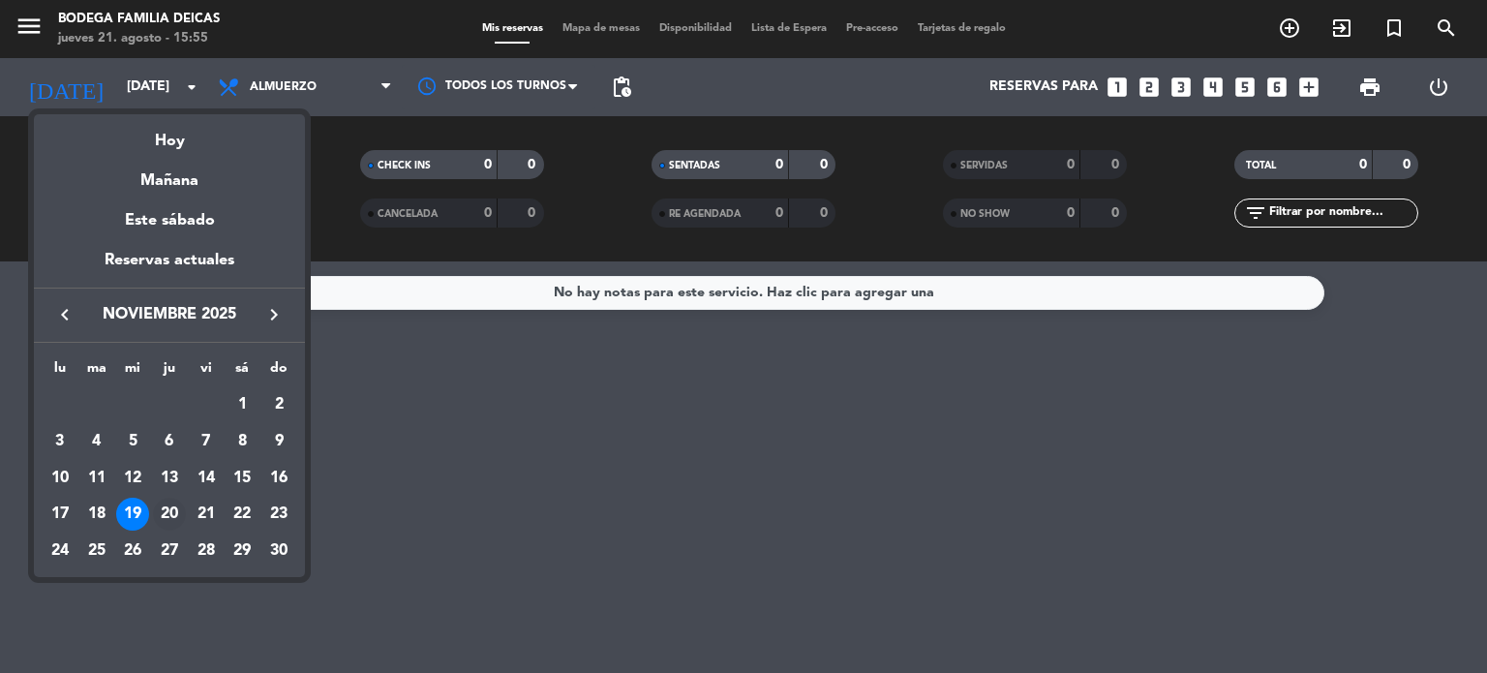
click at [170, 512] on div "20" at bounding box center [169, 514] width 33 height 33
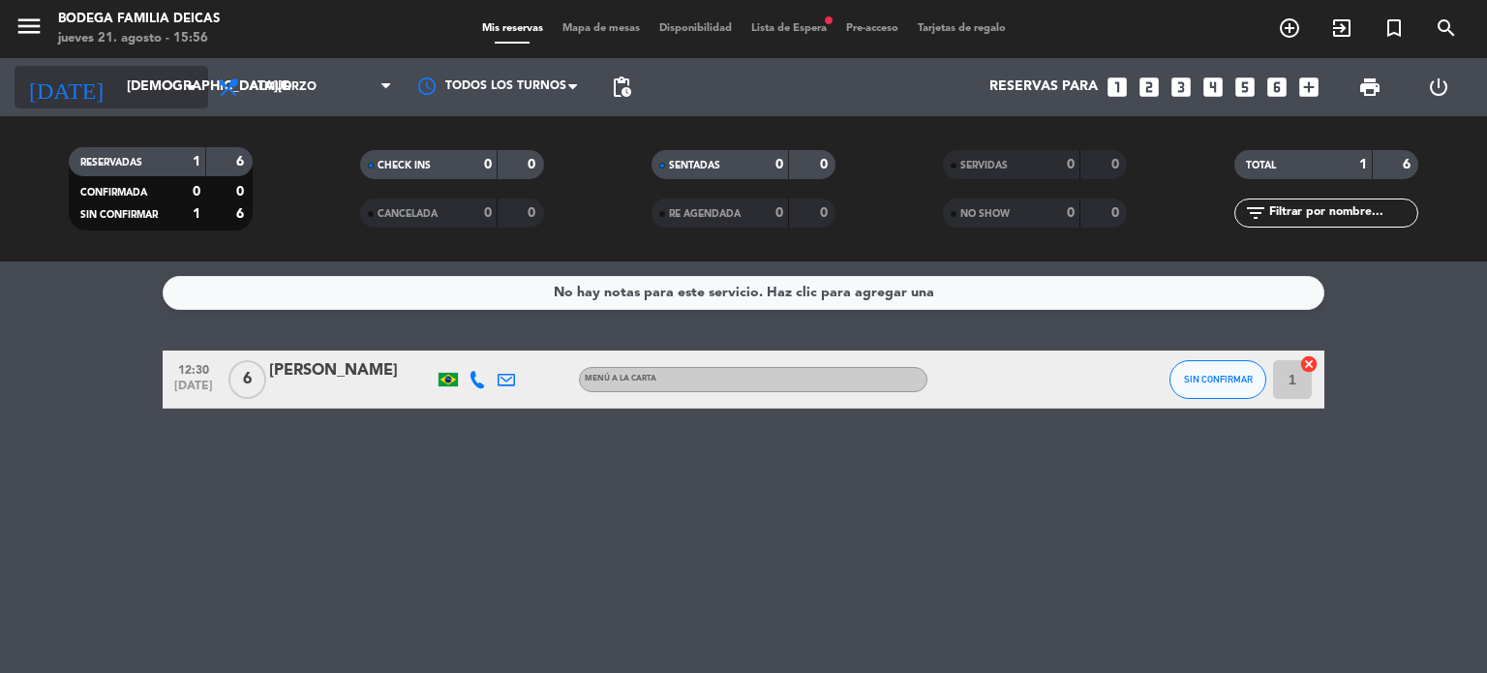
click at [117, 87] on input "[DEMOGRAPHIC_DATA][DATE]" at bounding box center [209, 87] width 184 height 35
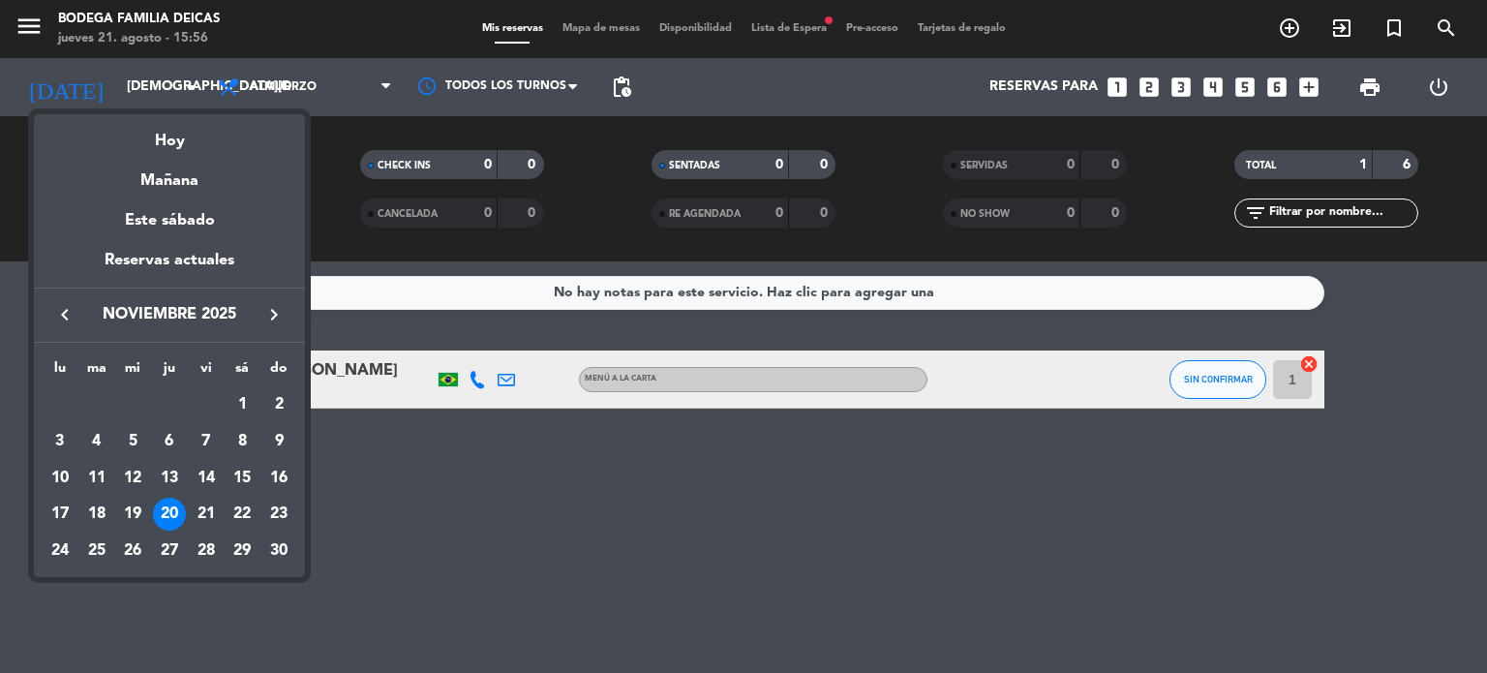
click at [266, 309] on icon "keyboard_arrow_right" at bounding box center [273, 314] width 23 height 23
click at [97, 474] on div "9" at bounding box center [96, 478] width 33 height 33
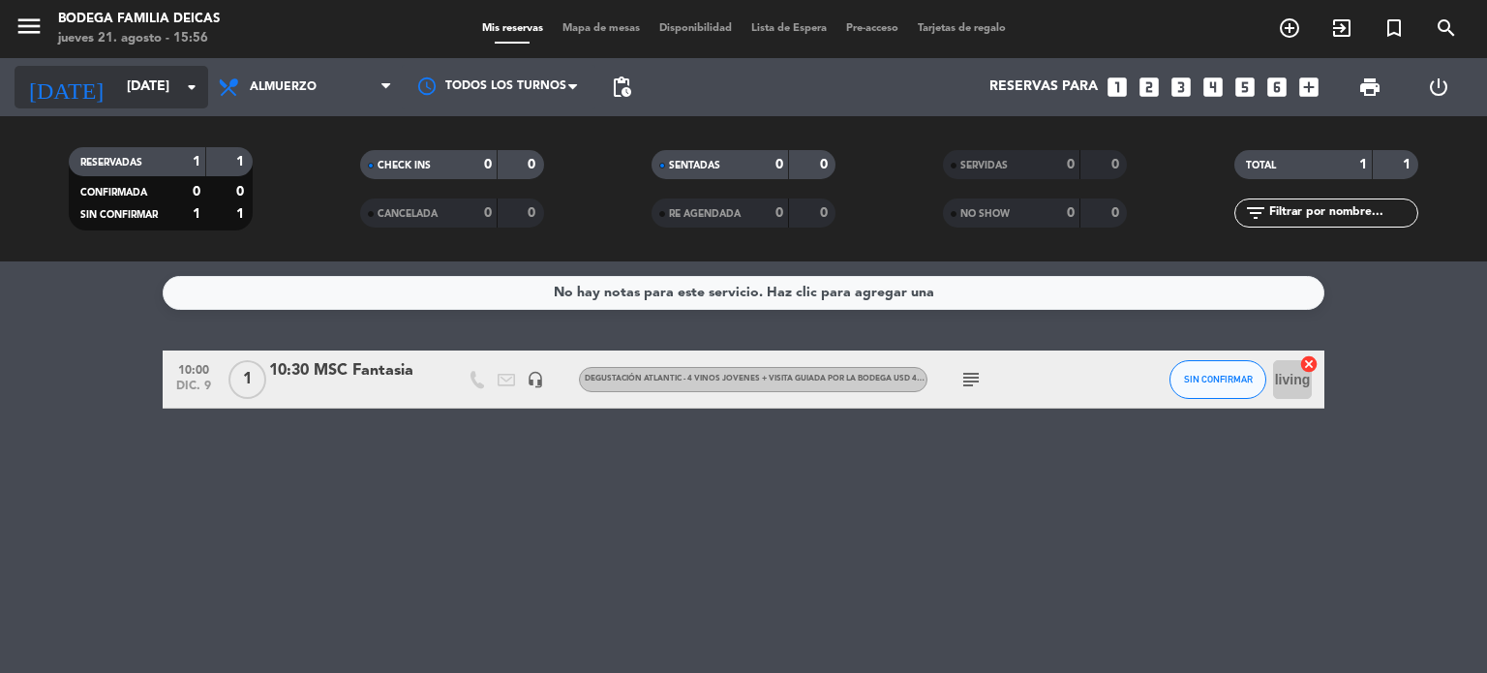
click at [117, 86] on input "[DATE]" at bounding box center [209, 87] width 184 height 35
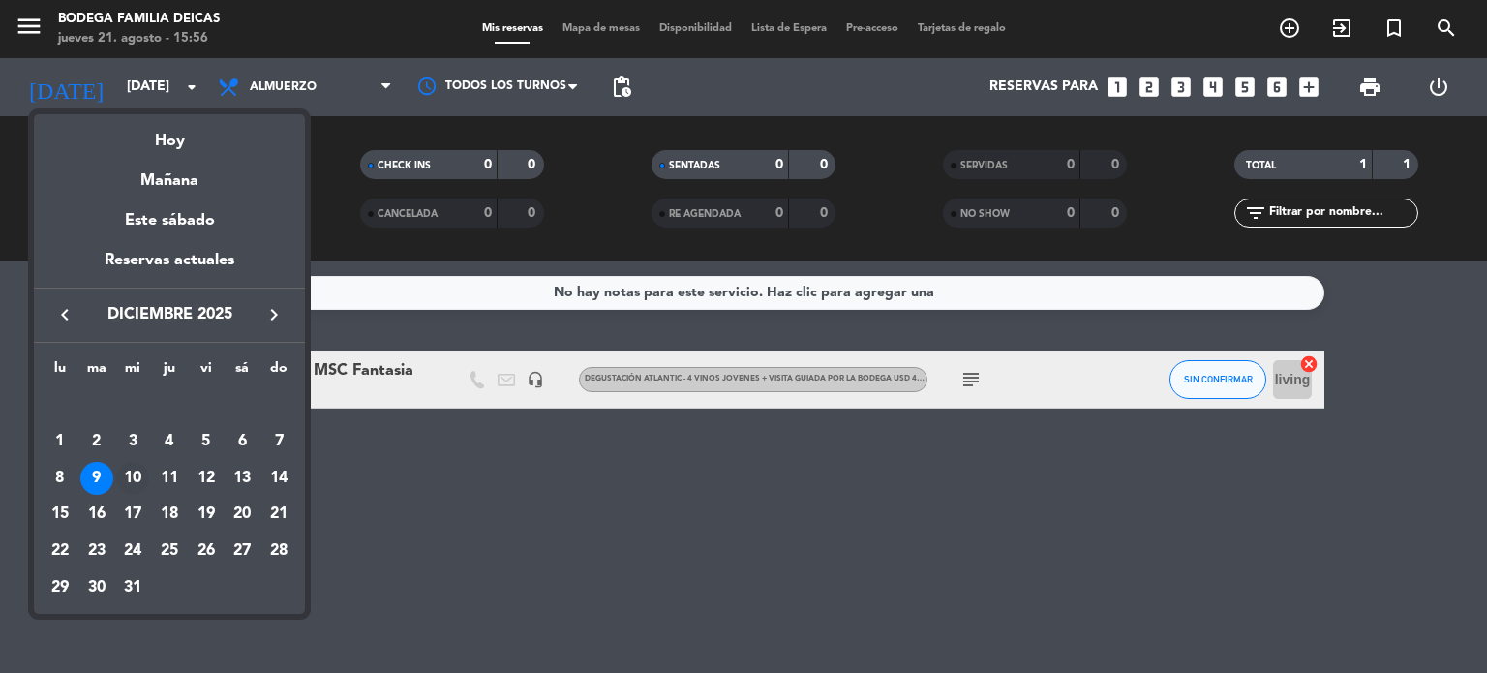
click at [136, 478] on div "10" at bounding box center [132, 478] width 33 height 33
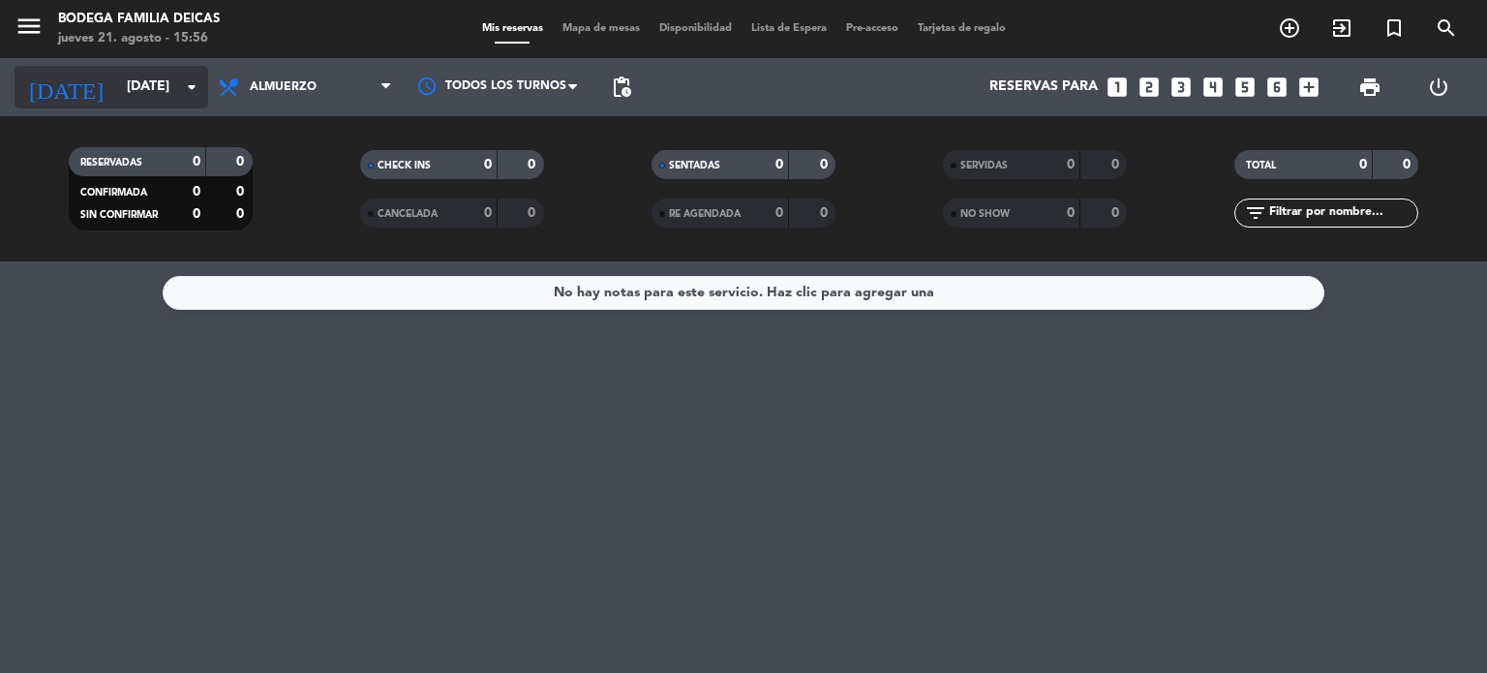
click at [120, 89] on input "[DATE]" at bounding box center [209, 87] width 184 height 35
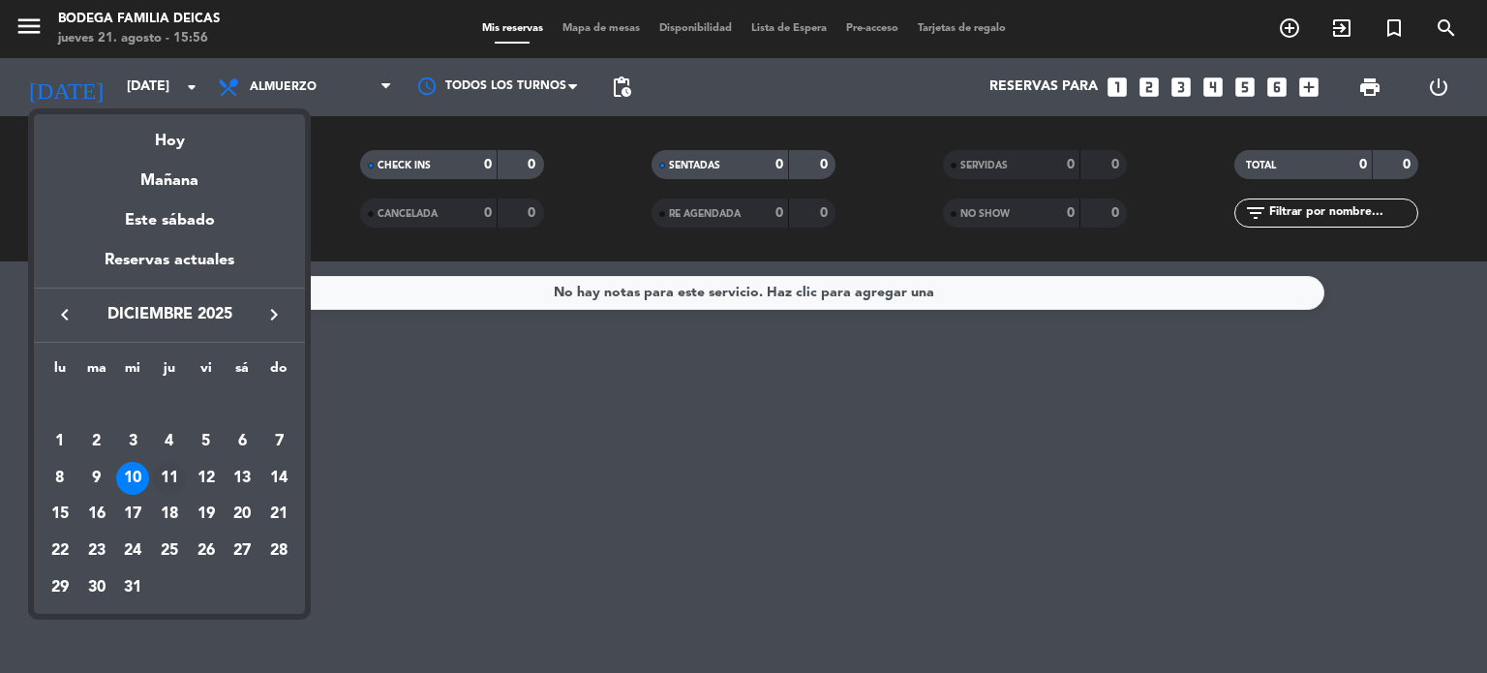
click at [171, 472] on div "11" at bounding box center [169, 478] width 33 height 33
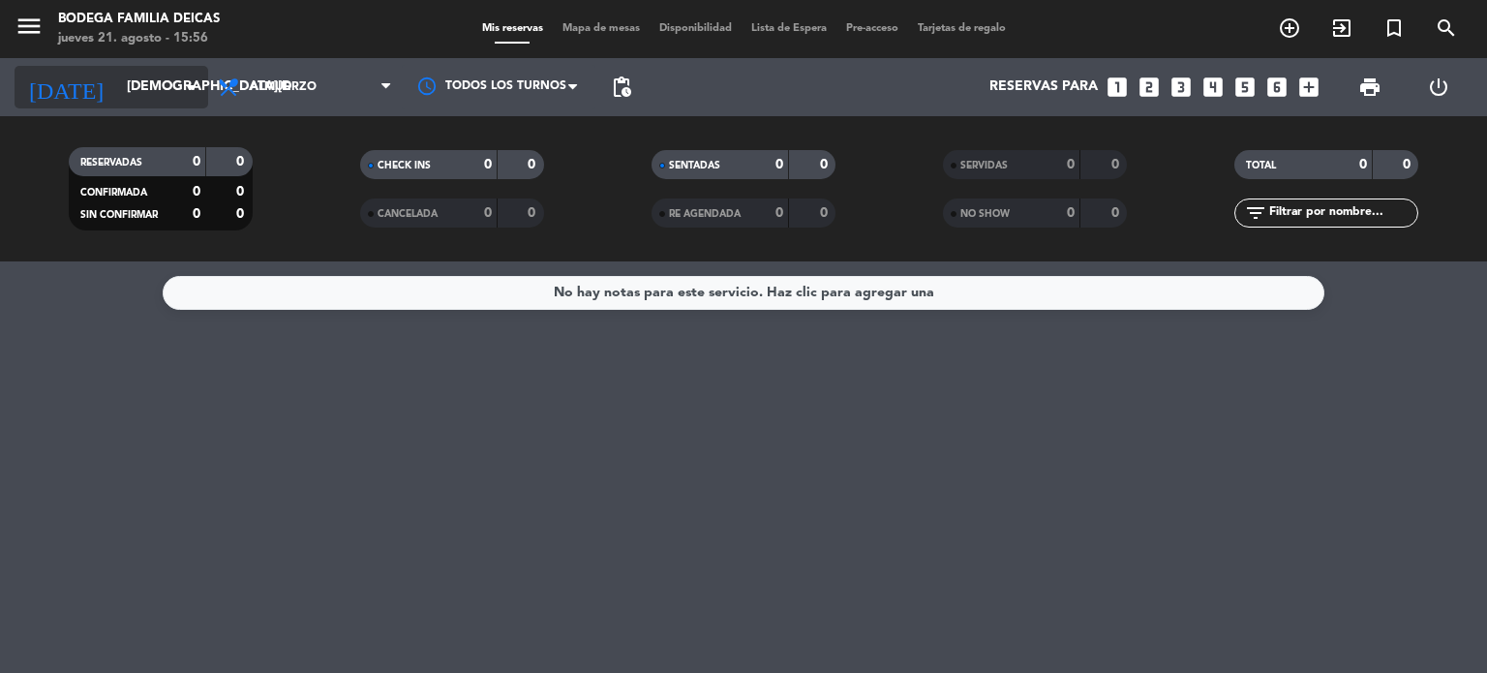
click at [117, 100] on input "[DEMOGRAPHIC_DATA][DATE]" at bounding box center [209, 87] width 184 height 35
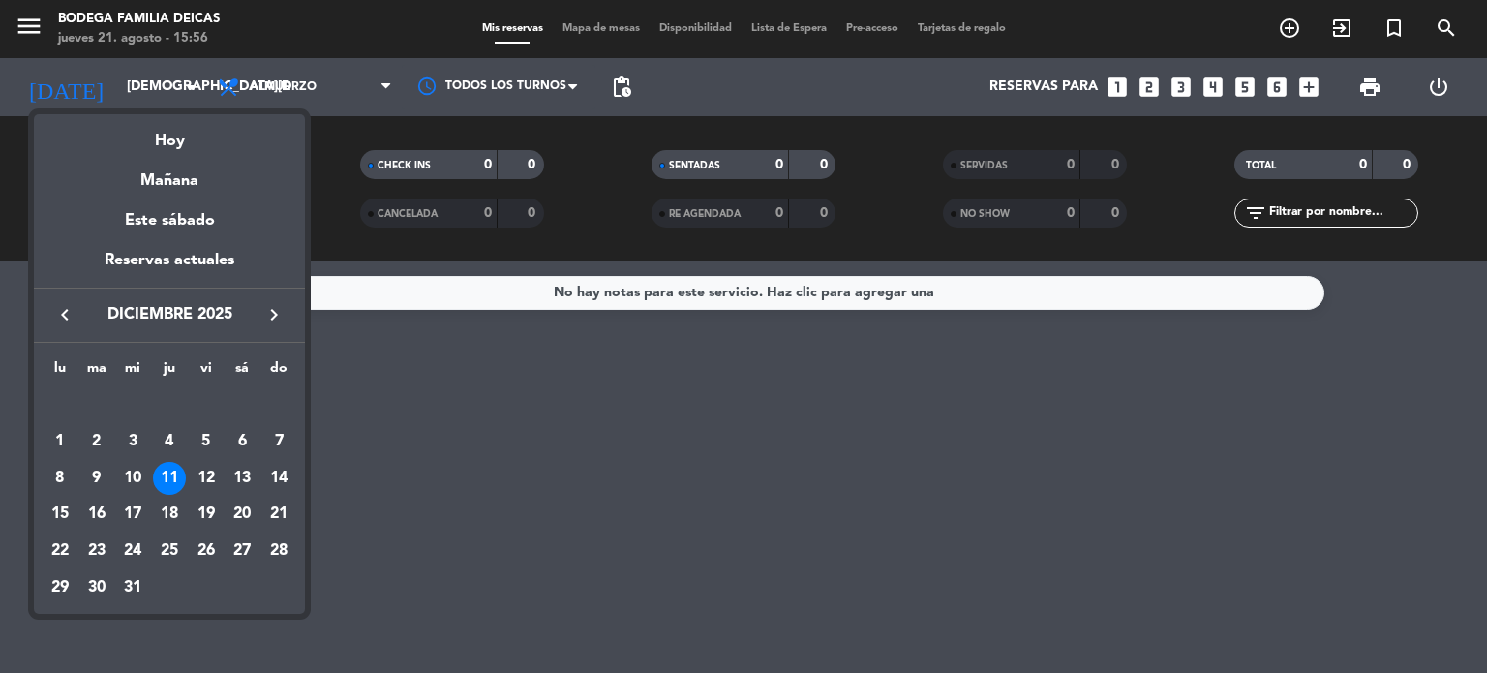
click at [206, 475] on div "12" at bounding box center [206, 478] width 33 height 33
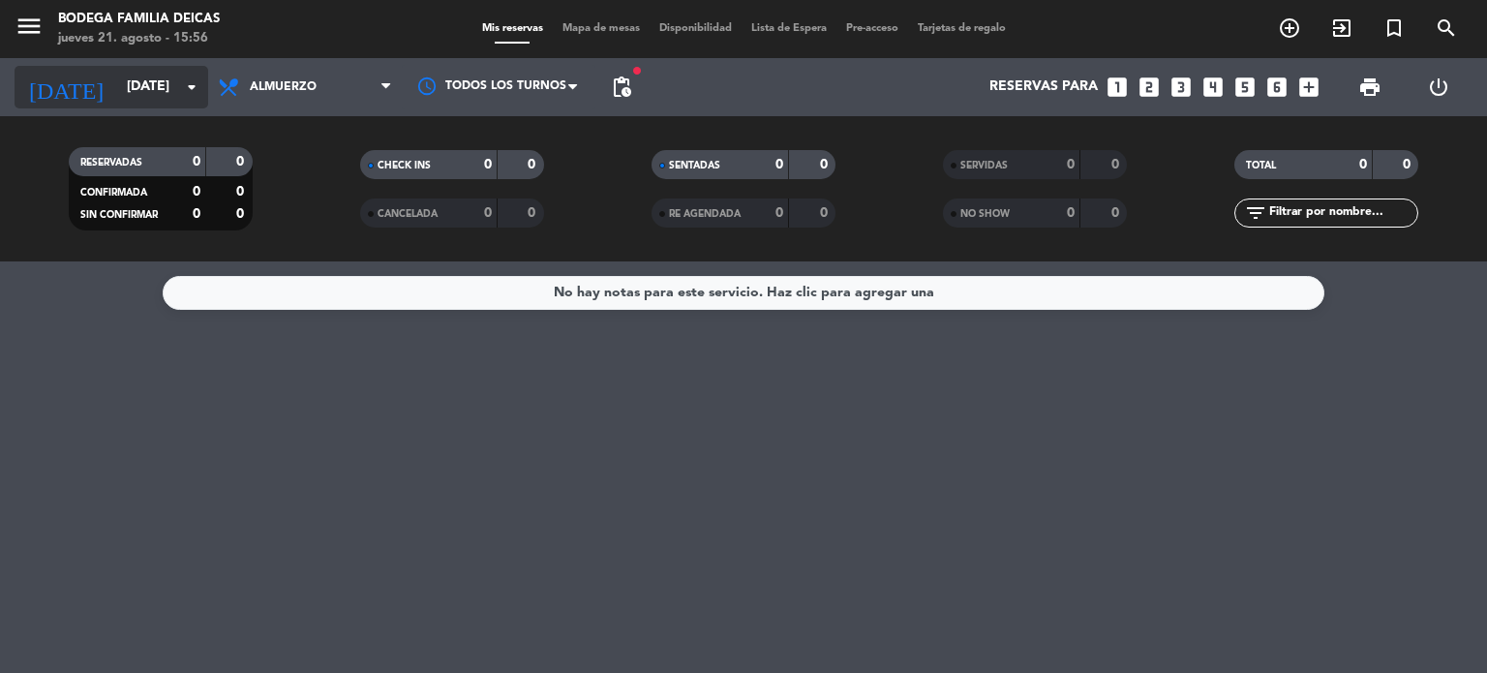
click at [117, 95] on input "[DATE]" at bounding box center [209, 87] width 184 height 35
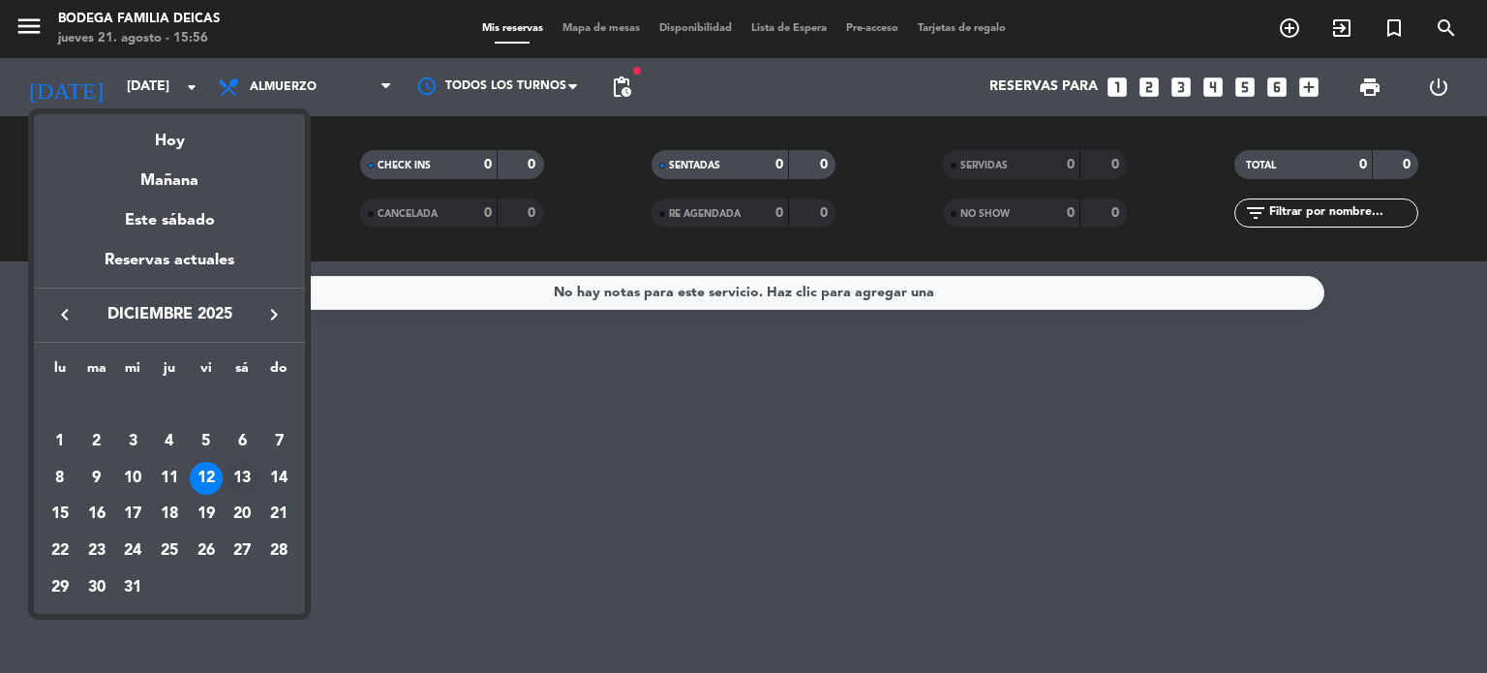
click at [244, 479] on div "13" at bounding box center [242, 478] width 33 height 33
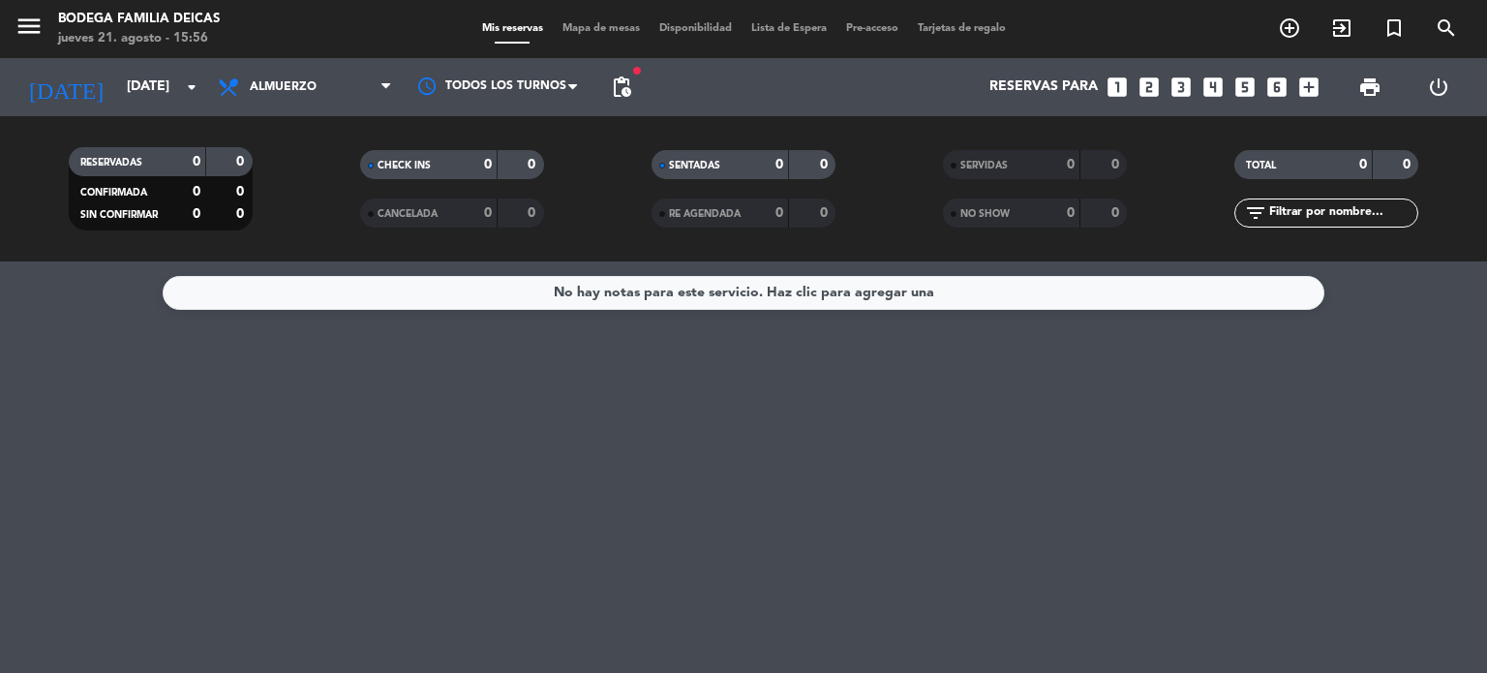
type input "[DATE]"
click at [117, 96] on input "[DATE]" at bounding box center [209, 87] width 184 height 35
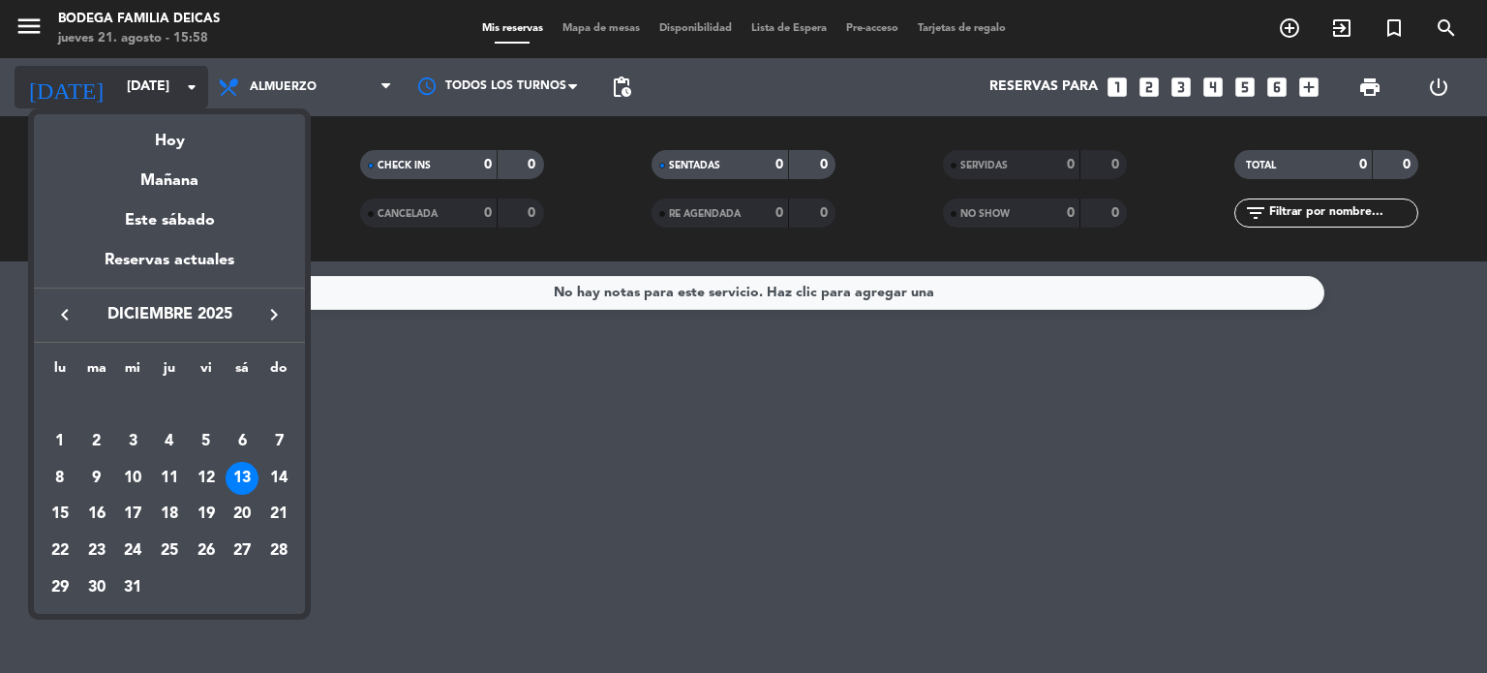
click at [112, 96] on div at bounding box center [743, 336] width 1487 height 673
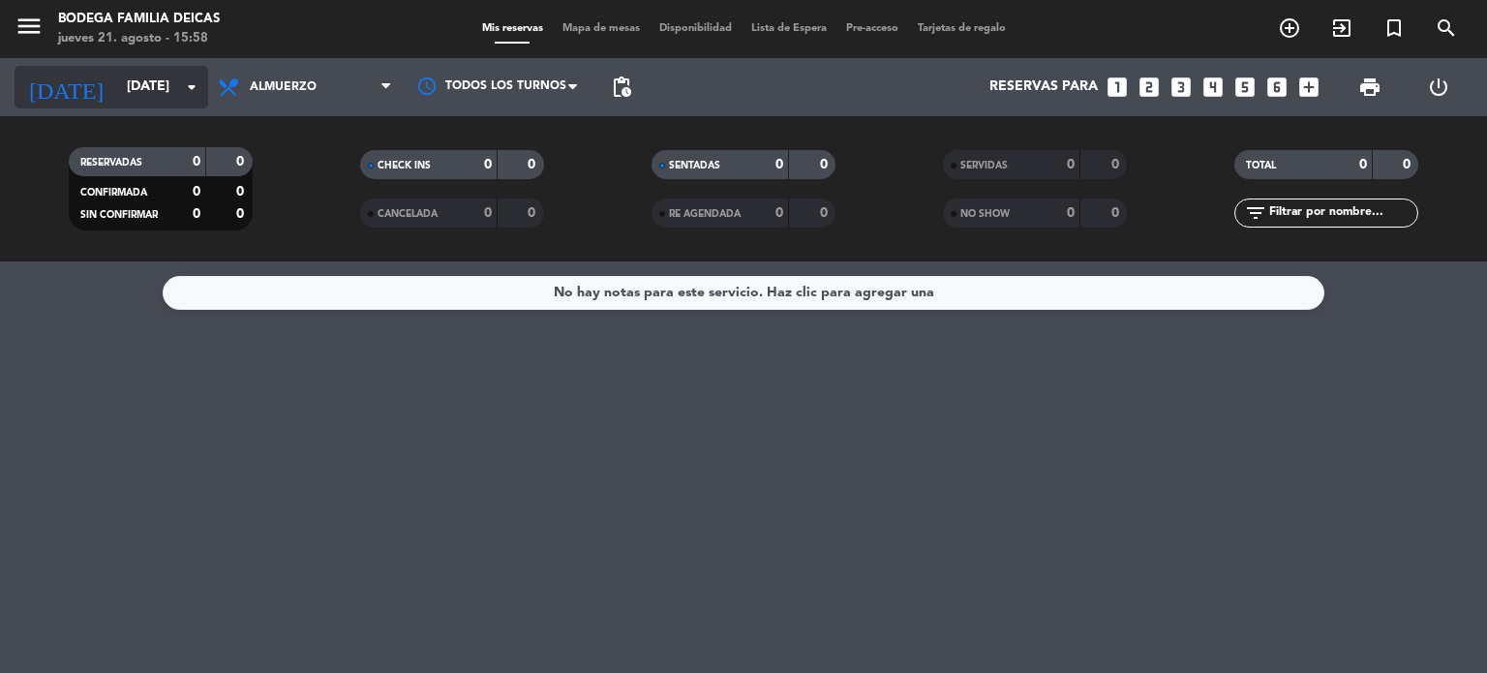
click at [124, 87] on input "[DATE]" at bounding box center [209, 87] width 184 height 35
